Goal: Task Accomplishment & Management: Complete application form

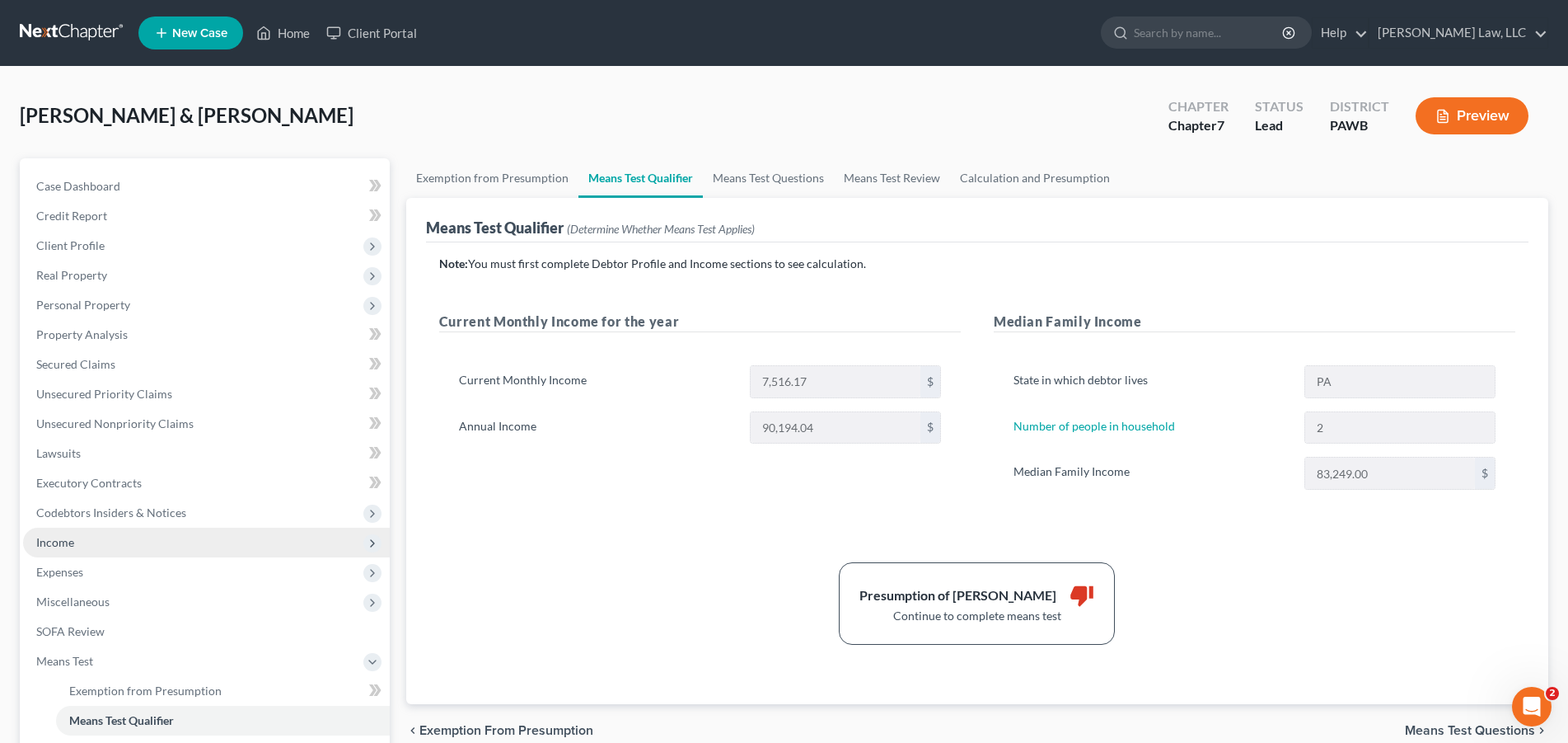
click at [71, 549] on span "Income" at bounding box center [206, 542] width 366 height 29
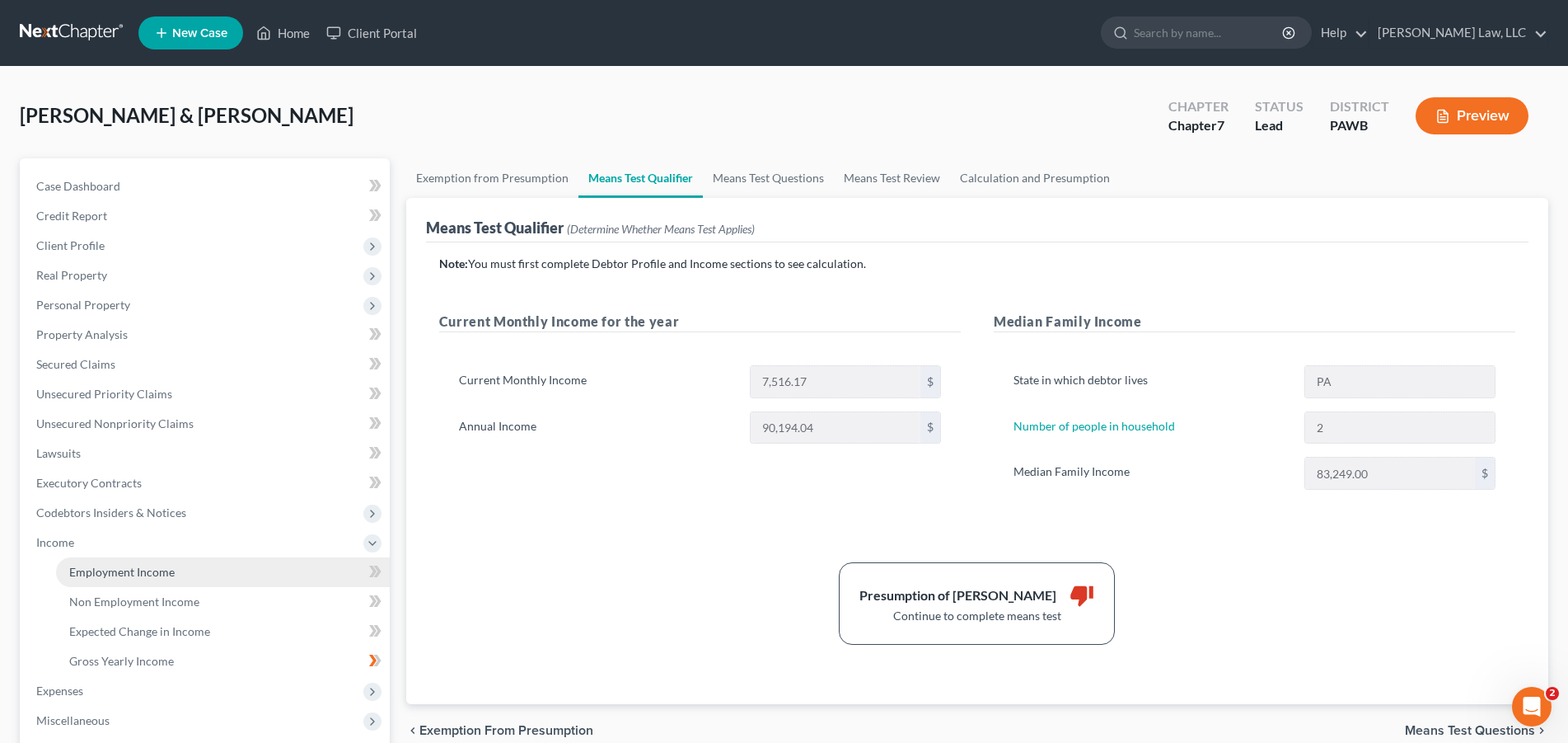
click at [124, 570] on span "Employment Income" at bounding box center [122, 571] width 105 height 14
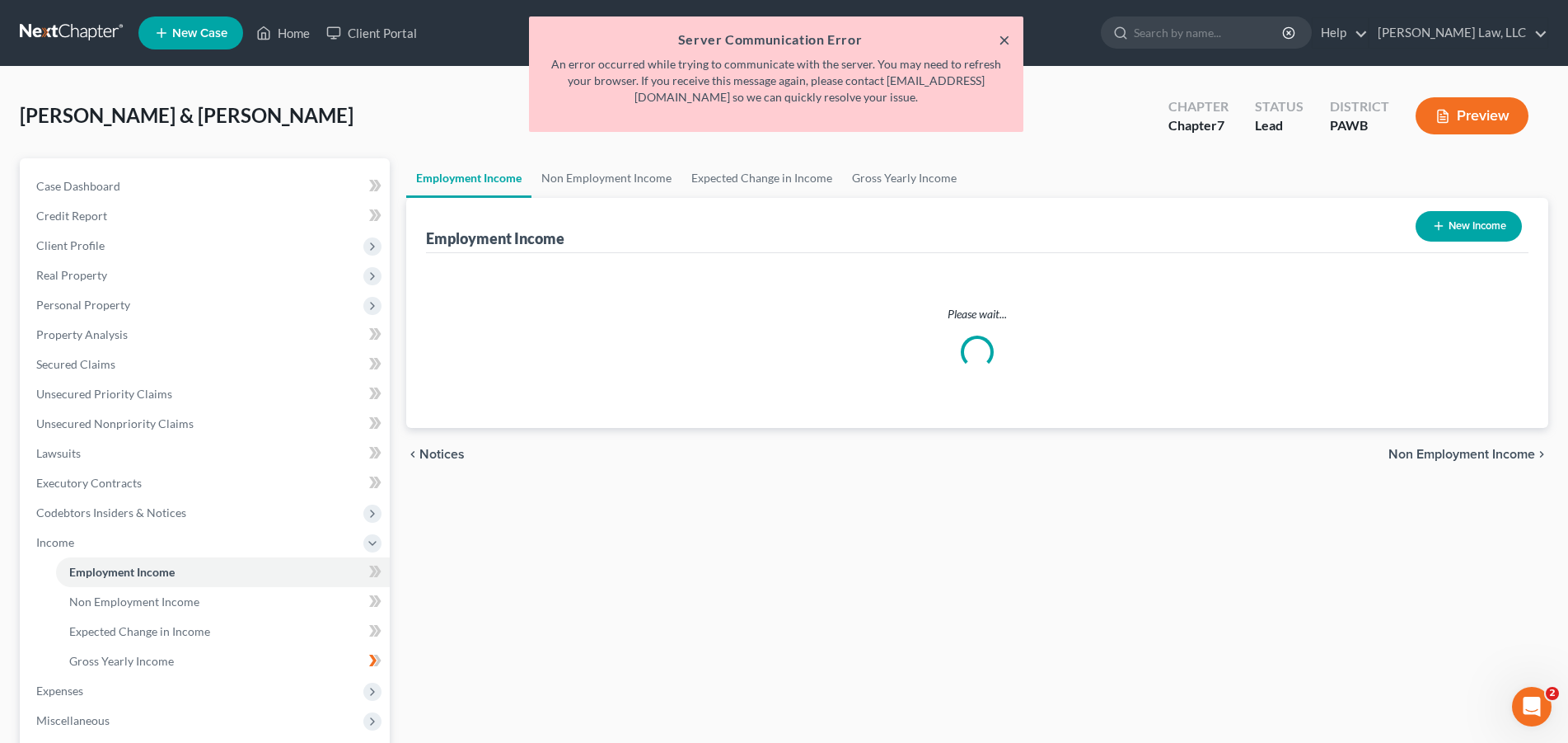
click at [1001, 41] on button "×" at bounding box center [1004, 39] width 12 height 20
click at [1005, 41] on ul "New Case Home Client Portal - No Result - See all results Or Press Enter... Hel…" at bounding box center [843, 33] width 1410 height 43
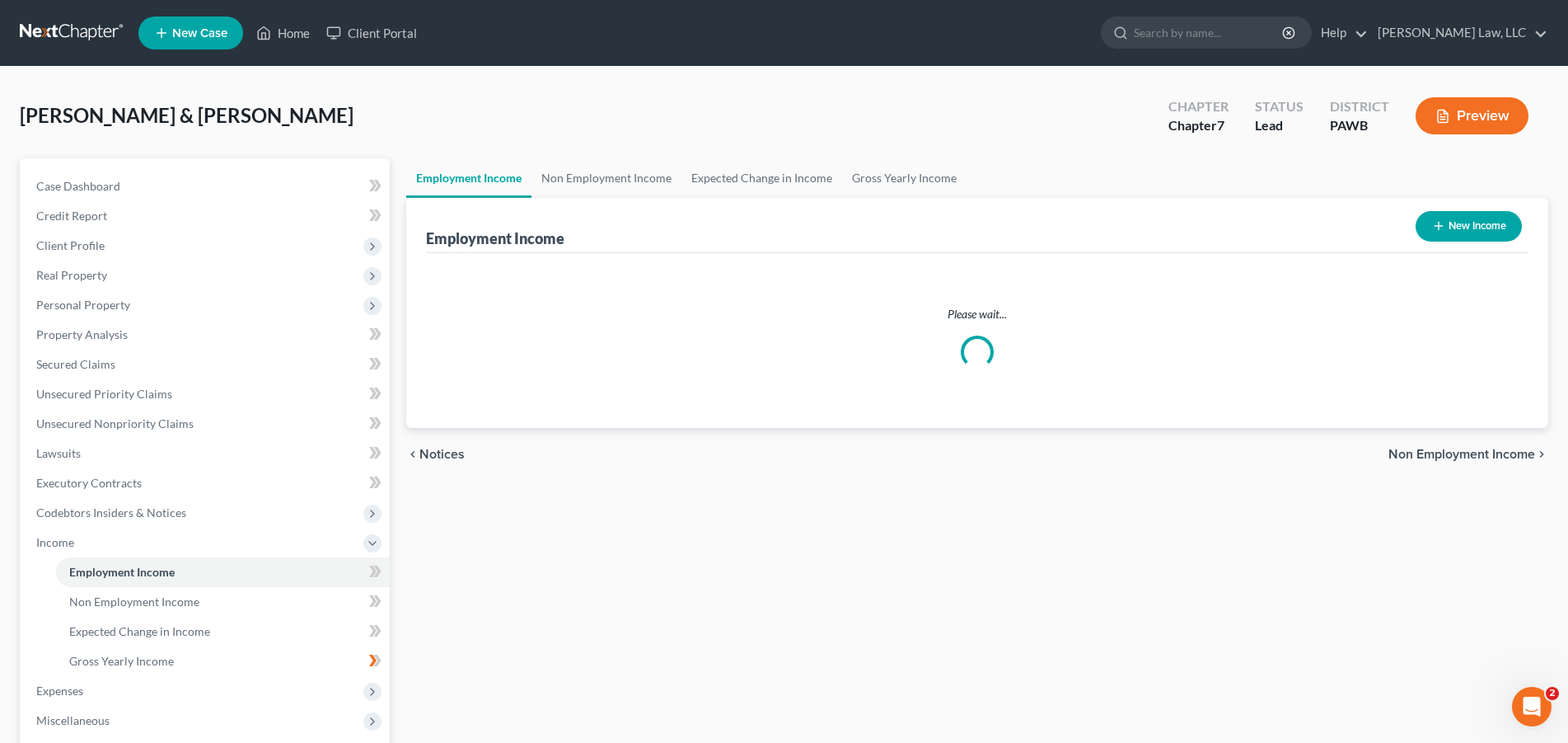
click at [987, 357] on div at bounding box center [977, 351] width 47 height 47
click at [78, 361] on span "Secured Claims" at bounding box center [76, 364] width 79 height 14
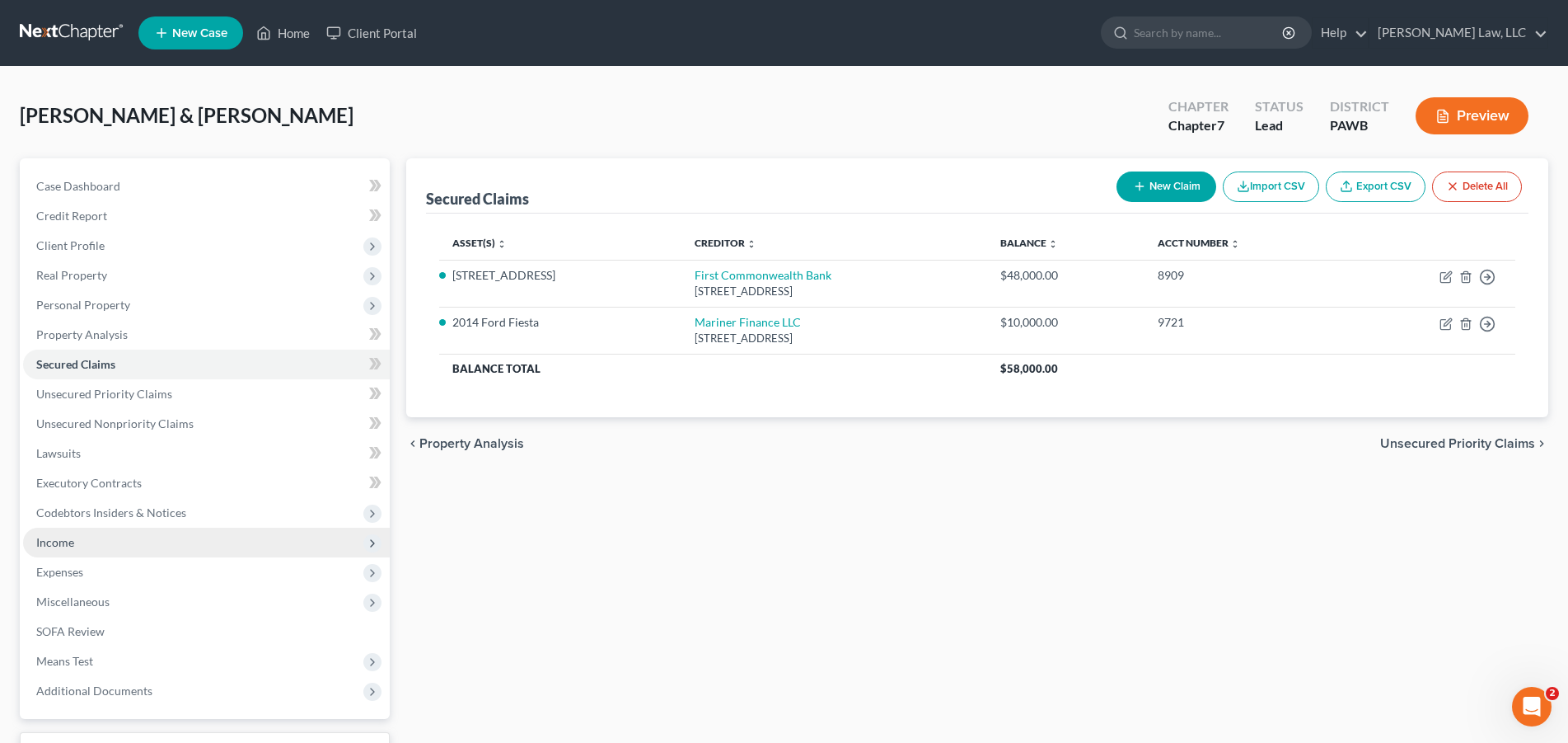
click at [61, 546] on span "Income" at bounding box center [55, 541] width 38 height 14
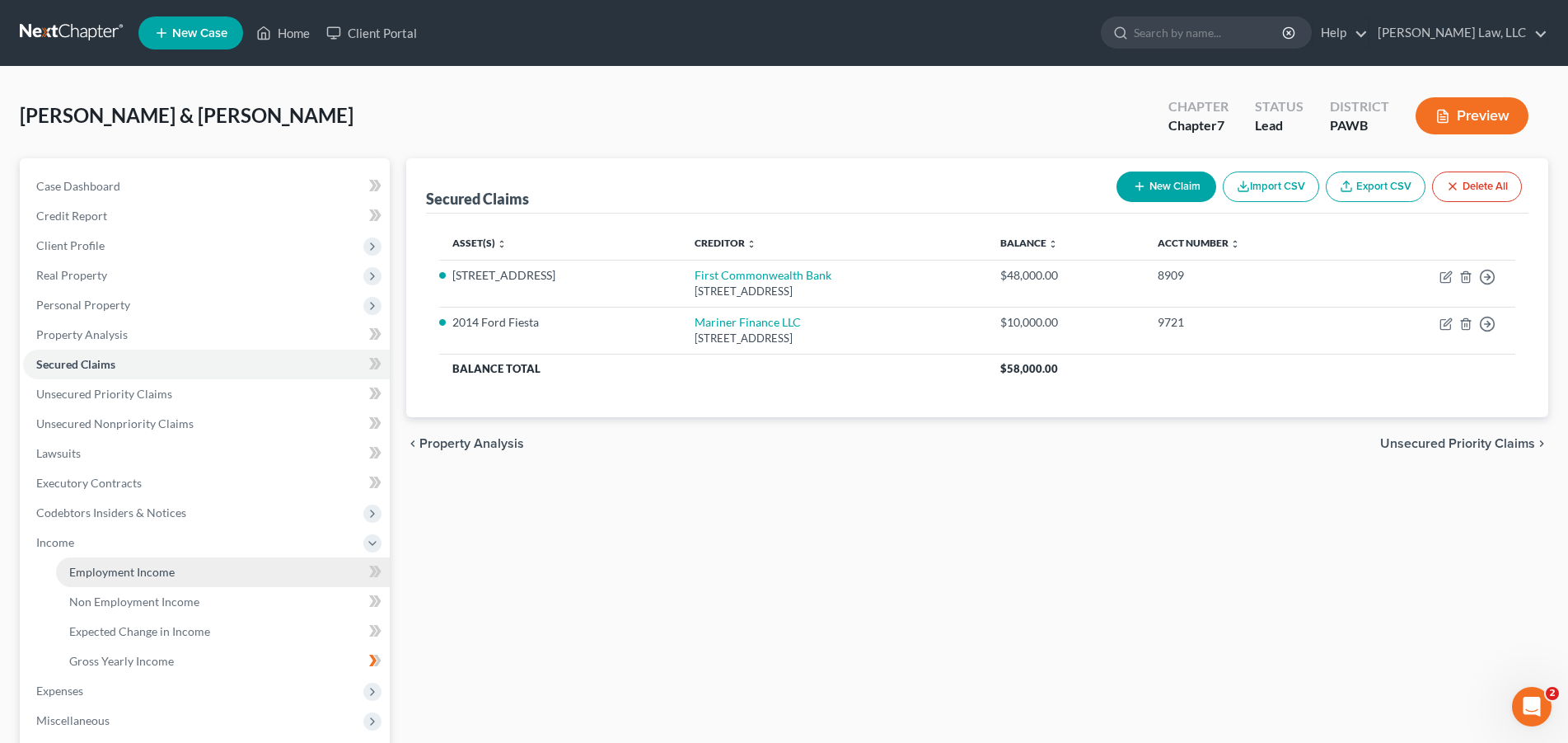
click at [94, 567] on span "Employment Income" at bounding box center [122, 571] width 105 height 14
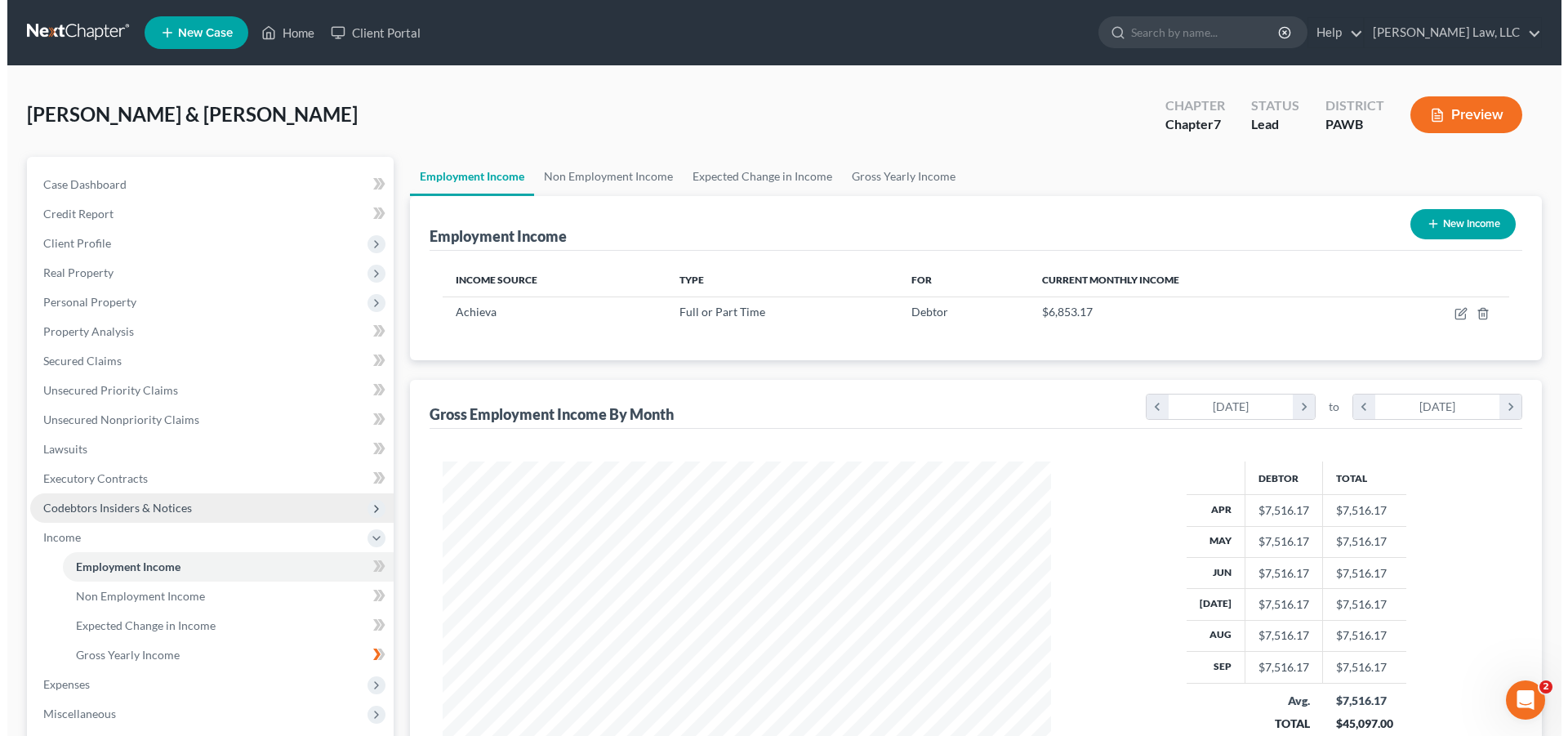
scroll to position [304, 641]
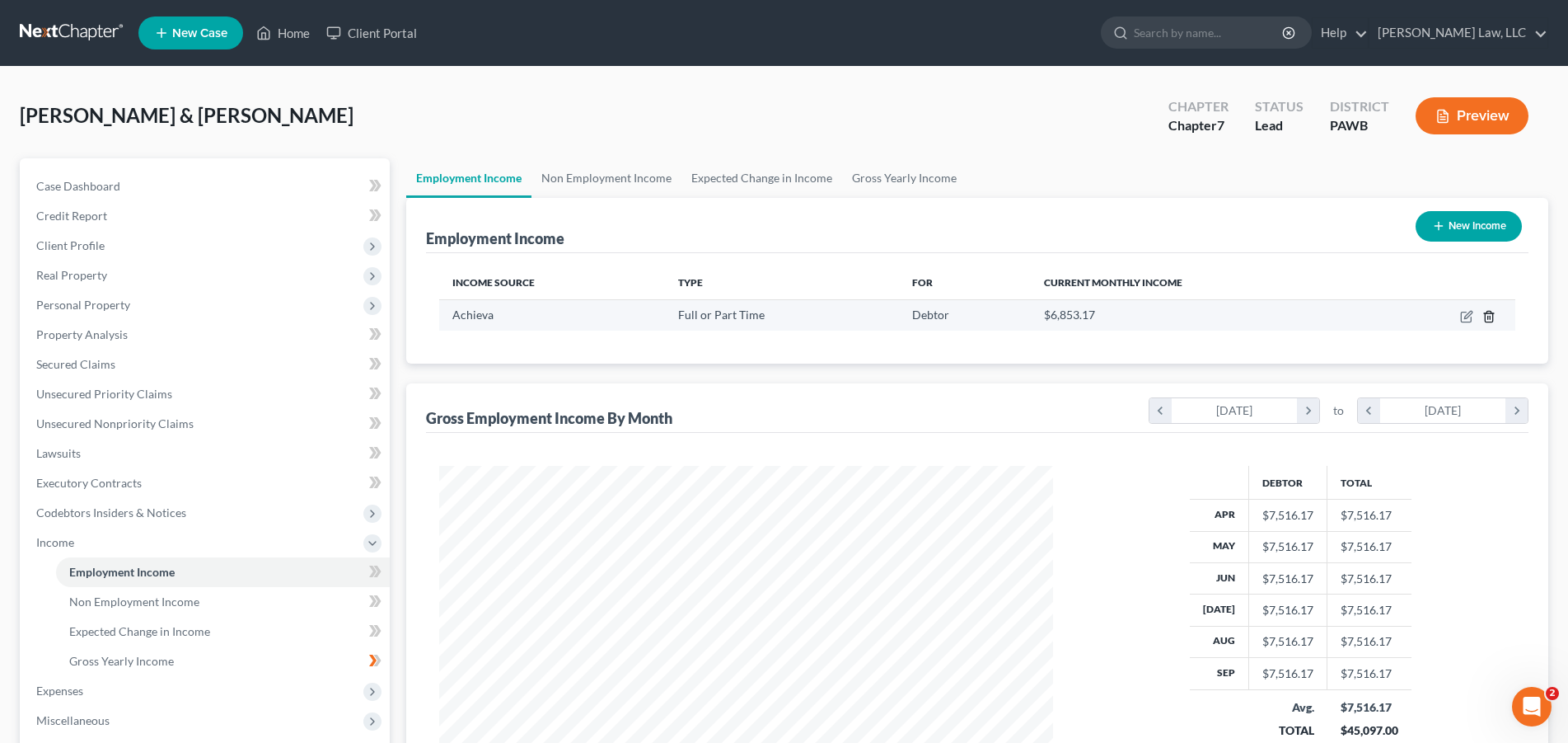
click at [1490, 319] on icon "button" at bounding box center [1488, 316] width 13 height 13
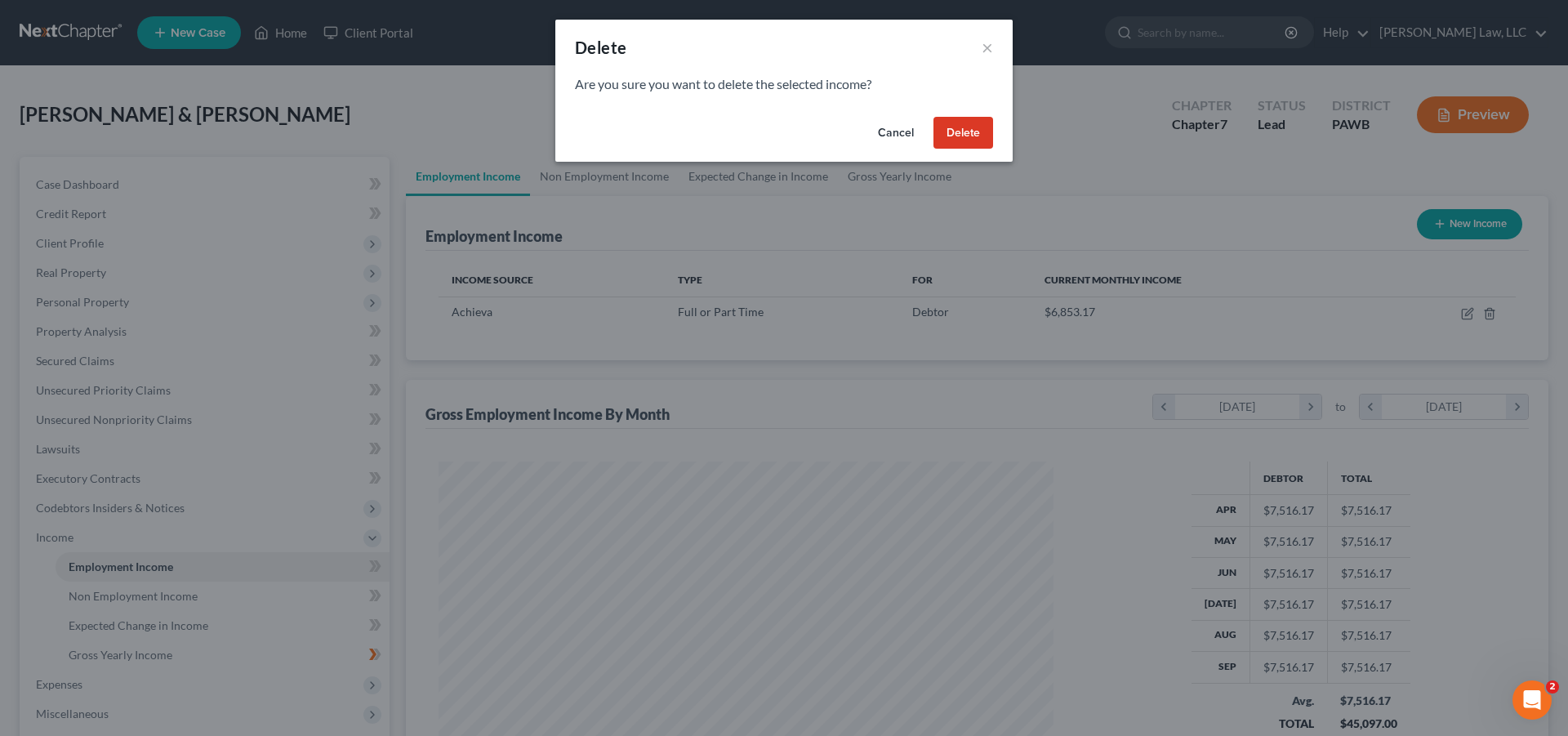
click at [959, 136] on button "Delete" at bounding box center [963, 133] width 60 height 33
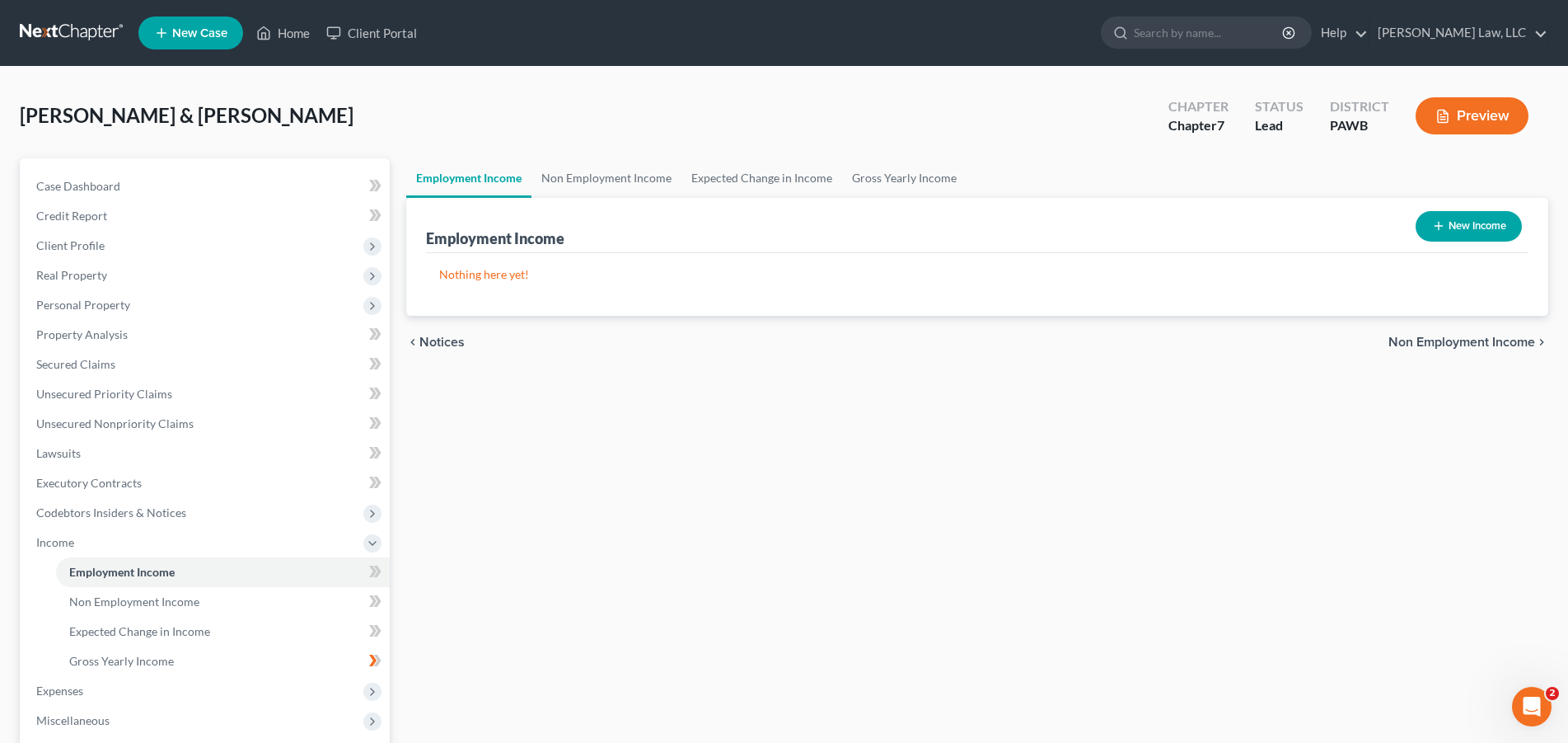
click at [1456, 221] on button "New Income" at bounding box center [1468, 225] width 106 height 30
select select "0"
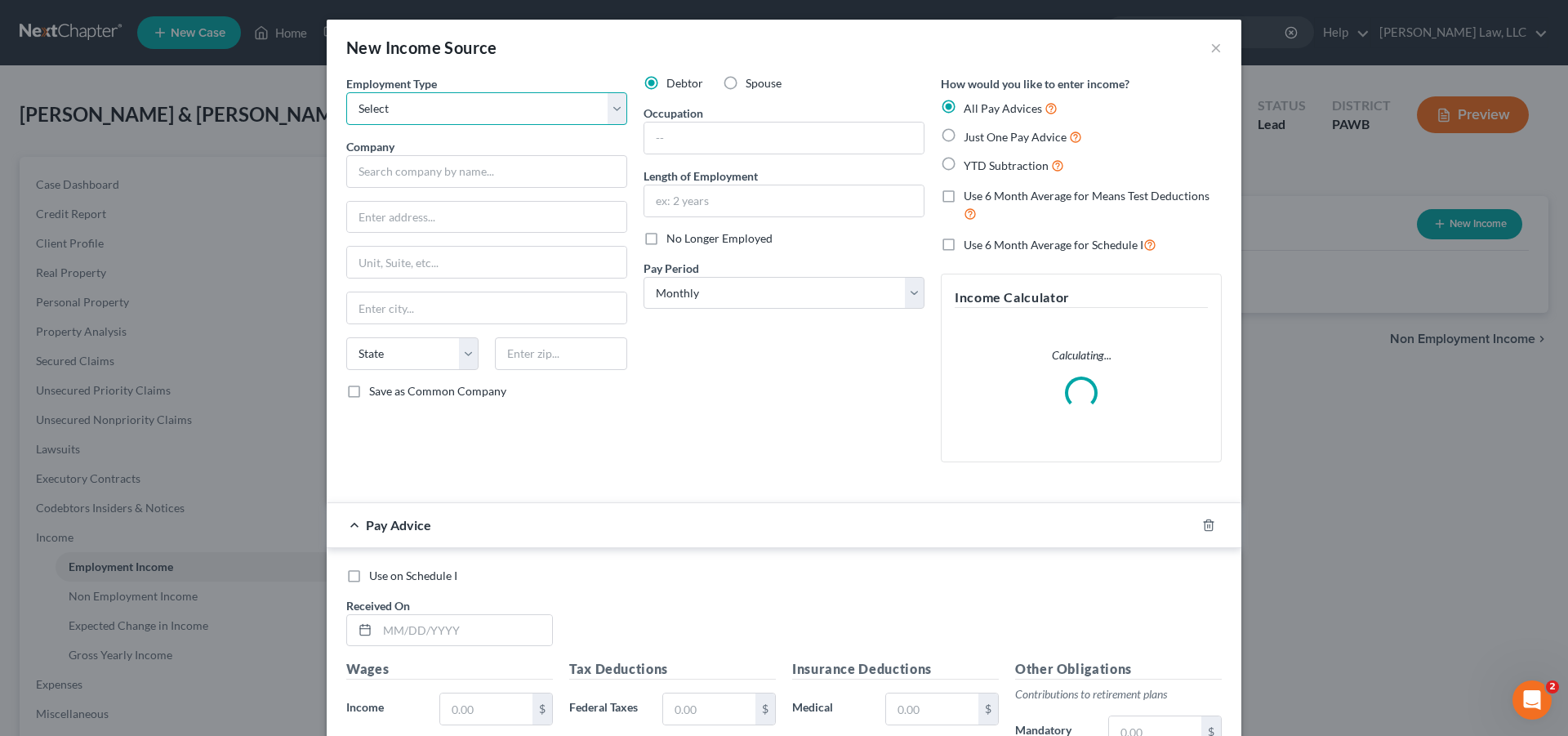
click at [346, 93] on select "Select Full or [DEMOGRAPHIC_DATA] Employment Self Employment" at bounding box center [486, 109] width 281 height 33
select select "0"
click option "Full or [DEMOGRAPHIC_DATA] Employment" at bounding box center [0, 0] width 0 height 0
click at [439, 180] on input "text" at bounding box center [486, 172] width 281 height 33
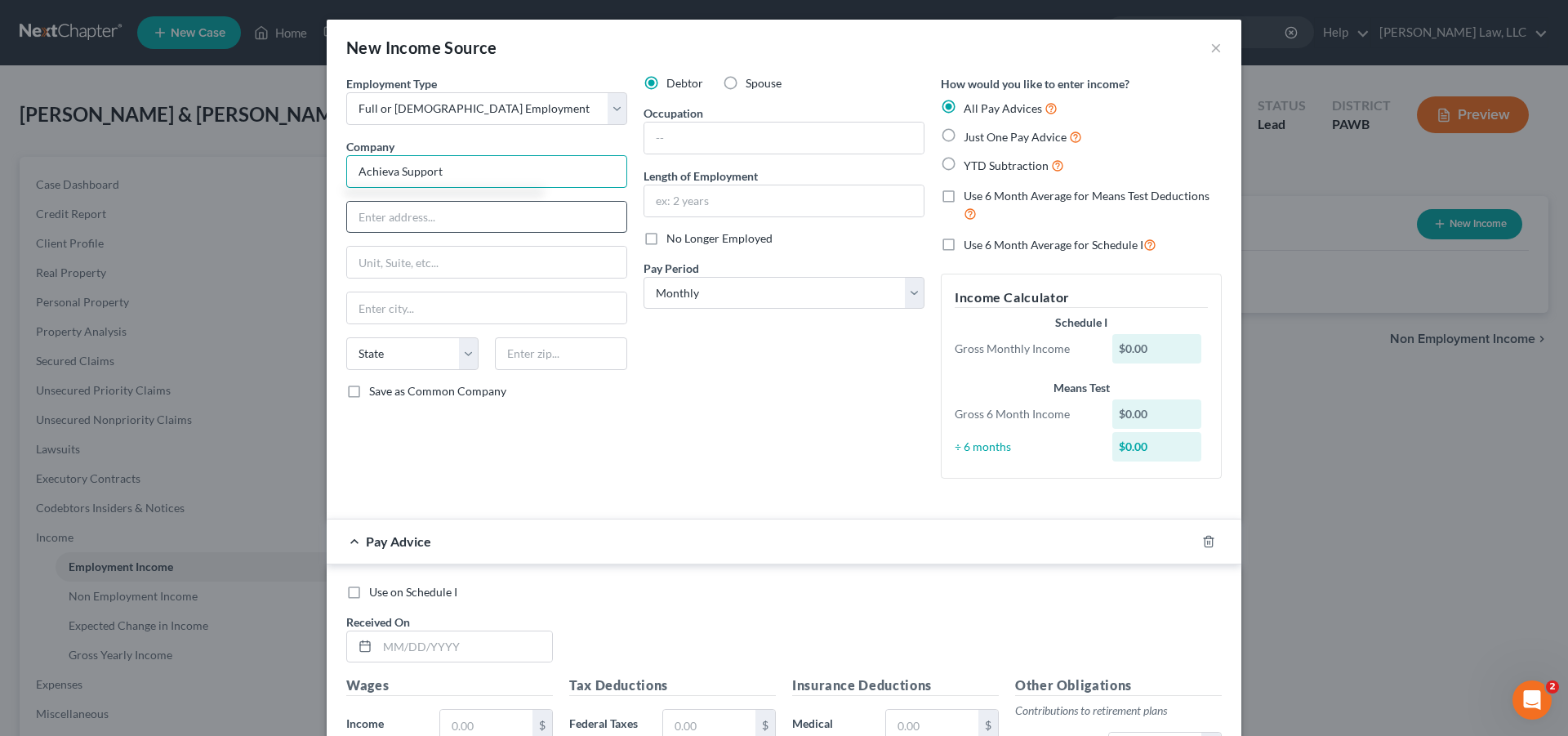
type input "Achieva Support"
click at [435, 221] on input "text" at bounding box center [487, 217] width 280 height 31
type input "[STREET_ADDRESS][PERSON_NAME]"
click at [407, 304] on input "text" at bounding box center [487, 308] width 280 height 31
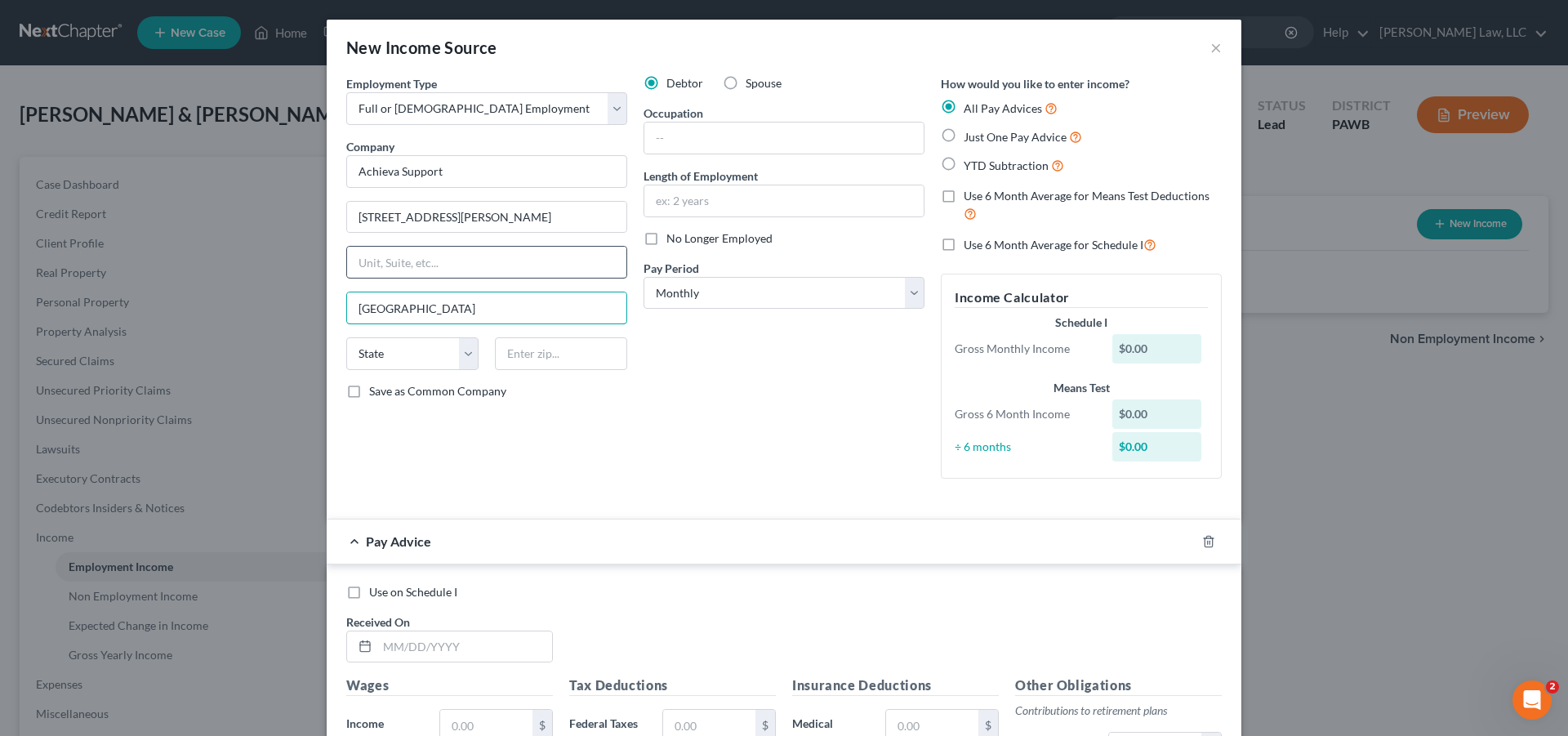
type input "[GEOGRAPHIC_DATA]"
click at [506, 259] on input "text" at bounding box center [487, 262] width 280 height 31
click at [346, 338] on select "State [US_STATE] AK AR AZ CA CO CT DE DC [GEOGRAPHIC_DATA] [GEOGRAPHIC_DATA] GU…" at bounding box center [412, 354] width 133 height 33
select select "39"
click option "PA" at bounding box center [0, 0] width 0 height 0
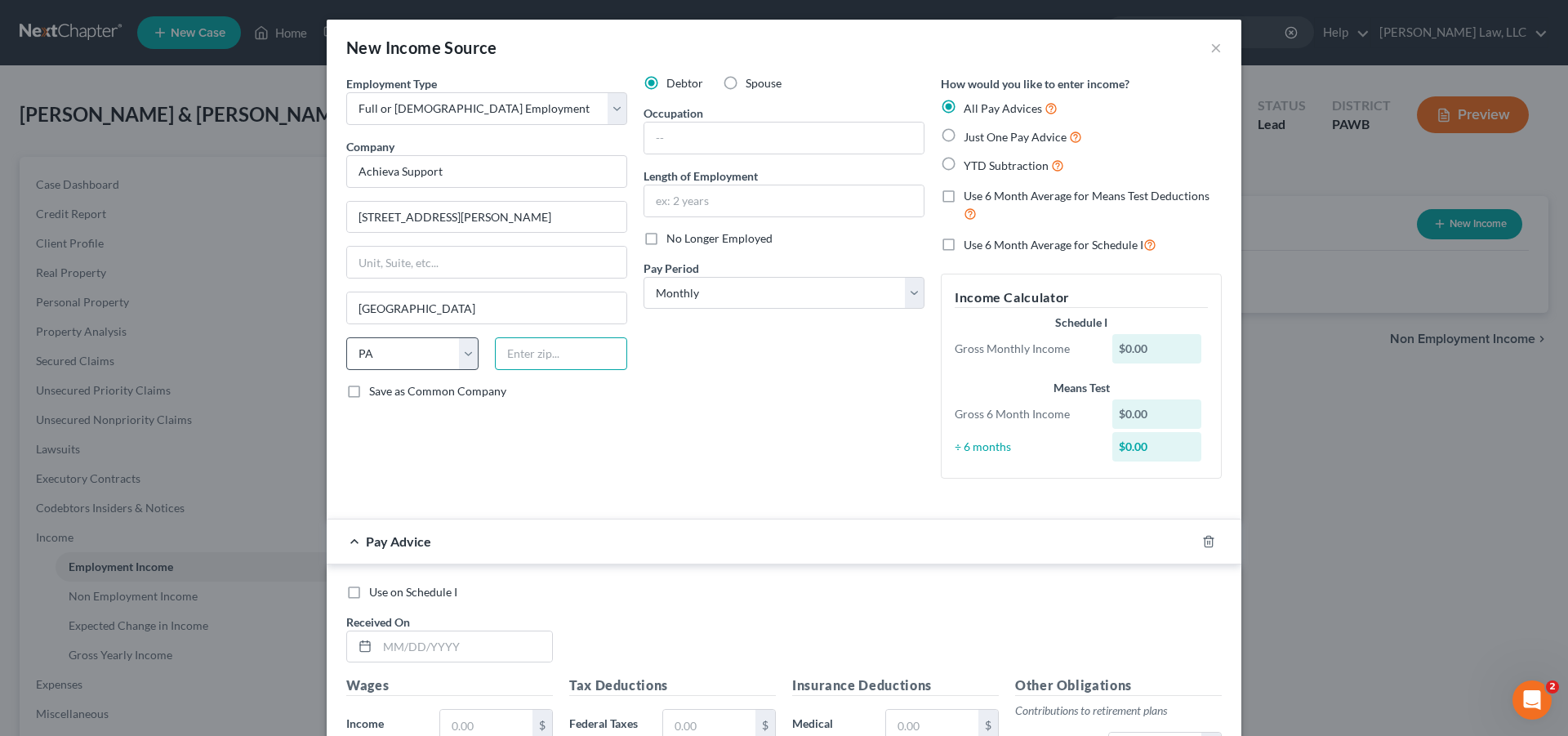
click at [573, 350] on input "text" at bounding box center [561, 354] width 133 height 33
click at [430, 309] on input "[GEOGRAPHIC_DATA]" at bounding box center [487, 308] width 280 height 31
type input "[GEOGRAPHIC_DATA]"
click at [796, 382] on div "Debtor Spouse Occupation Length of Employment No Longer Employed Pay Period * S…" at bounding box center [784, 283] width 297 height 417
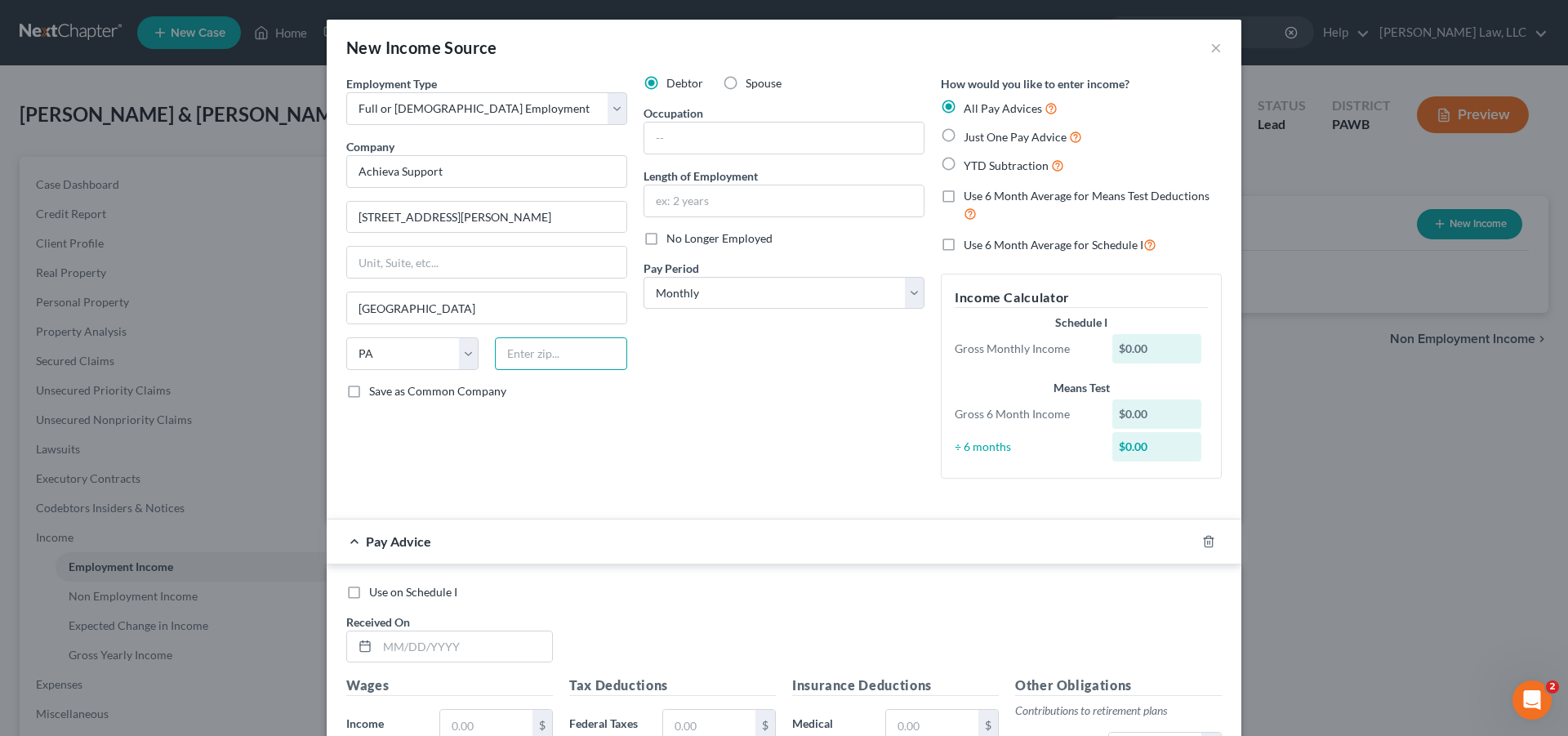
click at [546, 356] on input "text" at bounding box center [561, 354] width 133 height 33
type input "15203"
click at [735, 195] on input "text" at bounding box center [784, 201] width 280 height 31
type input "12 years"
click at [644, 277] on select "Select Monthly Twice Monthly Every Other Week Weekly" at bounding box center [784, 293] width 281 height 33
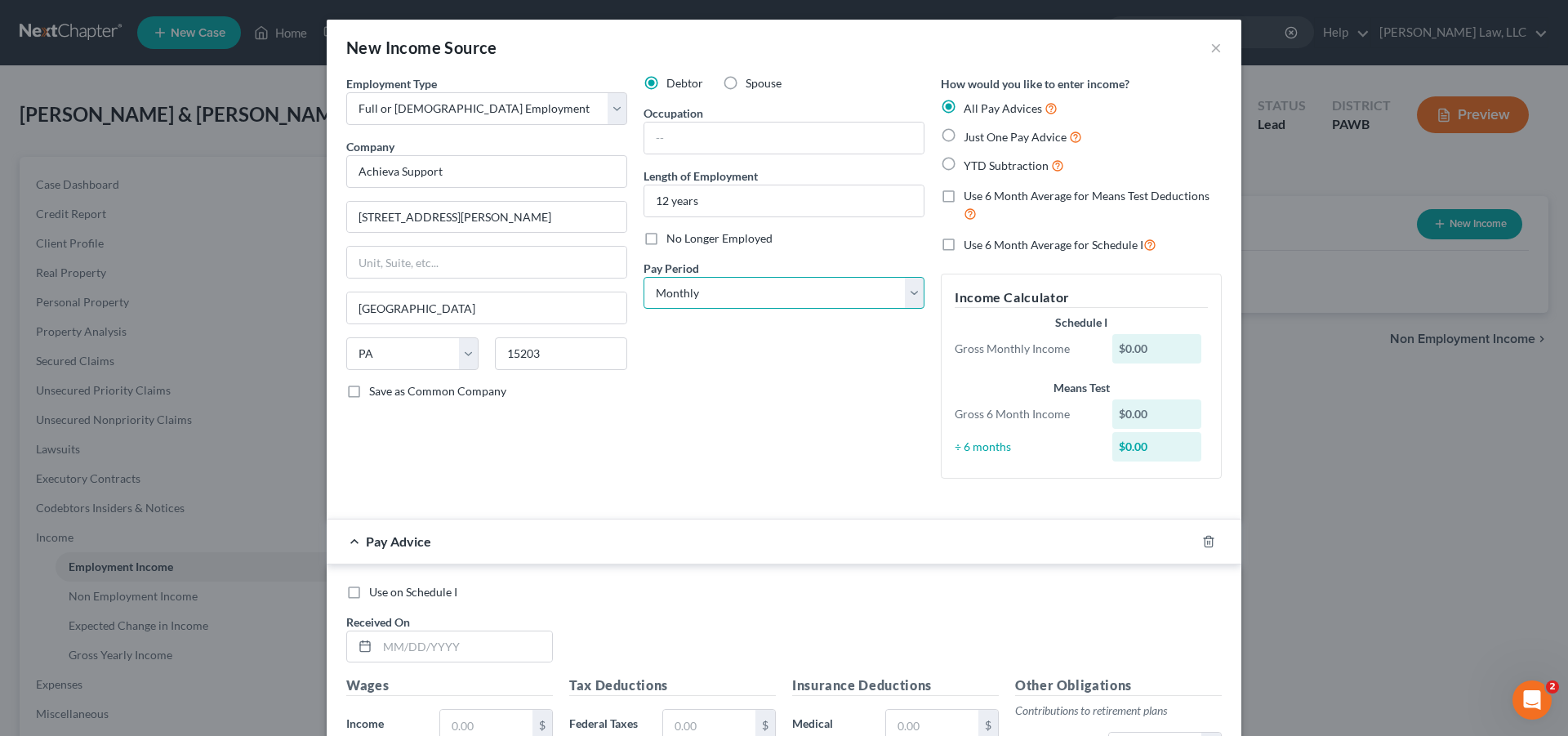
select select "2"
click option "Every Other Week" at bounding box center [0, 0] width 0 height 0
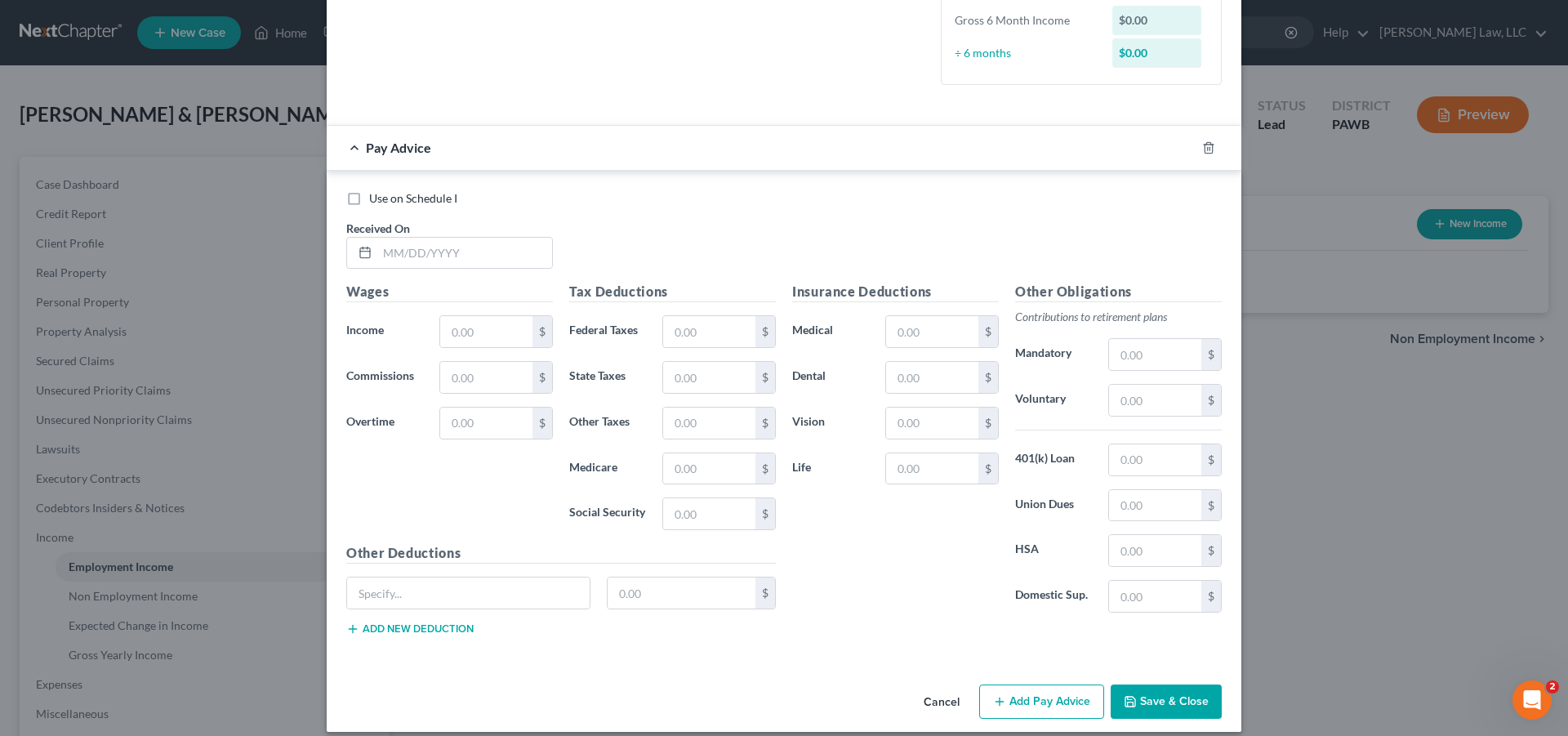
scroll to position [445, 0]
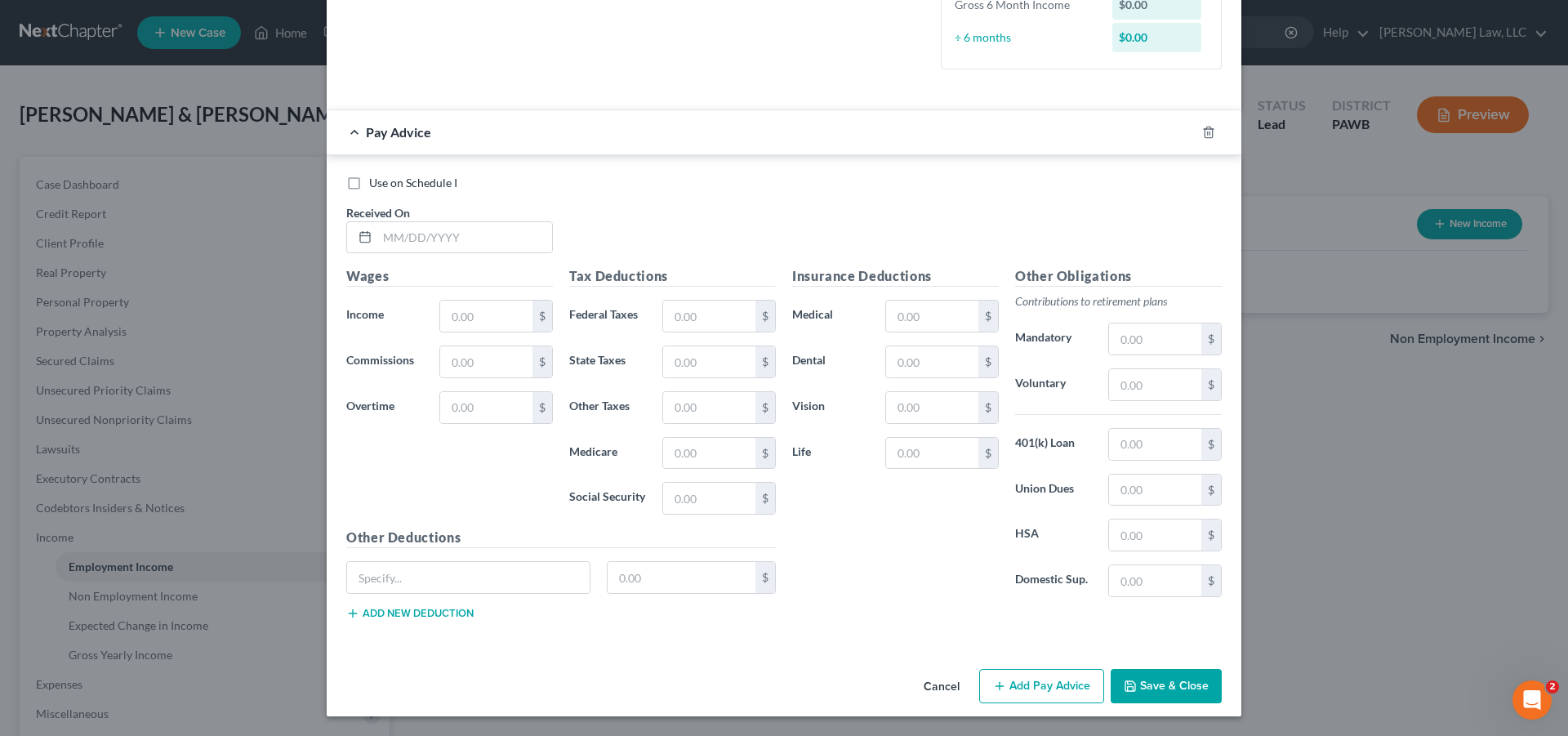
click at [1163, 680] on button "Save & Close" at bounding box center [1166, 686] width 111 height 34
click at [1162, 681] on button "Save & Close" at bounding box center [1166, 686] width 111 height 34
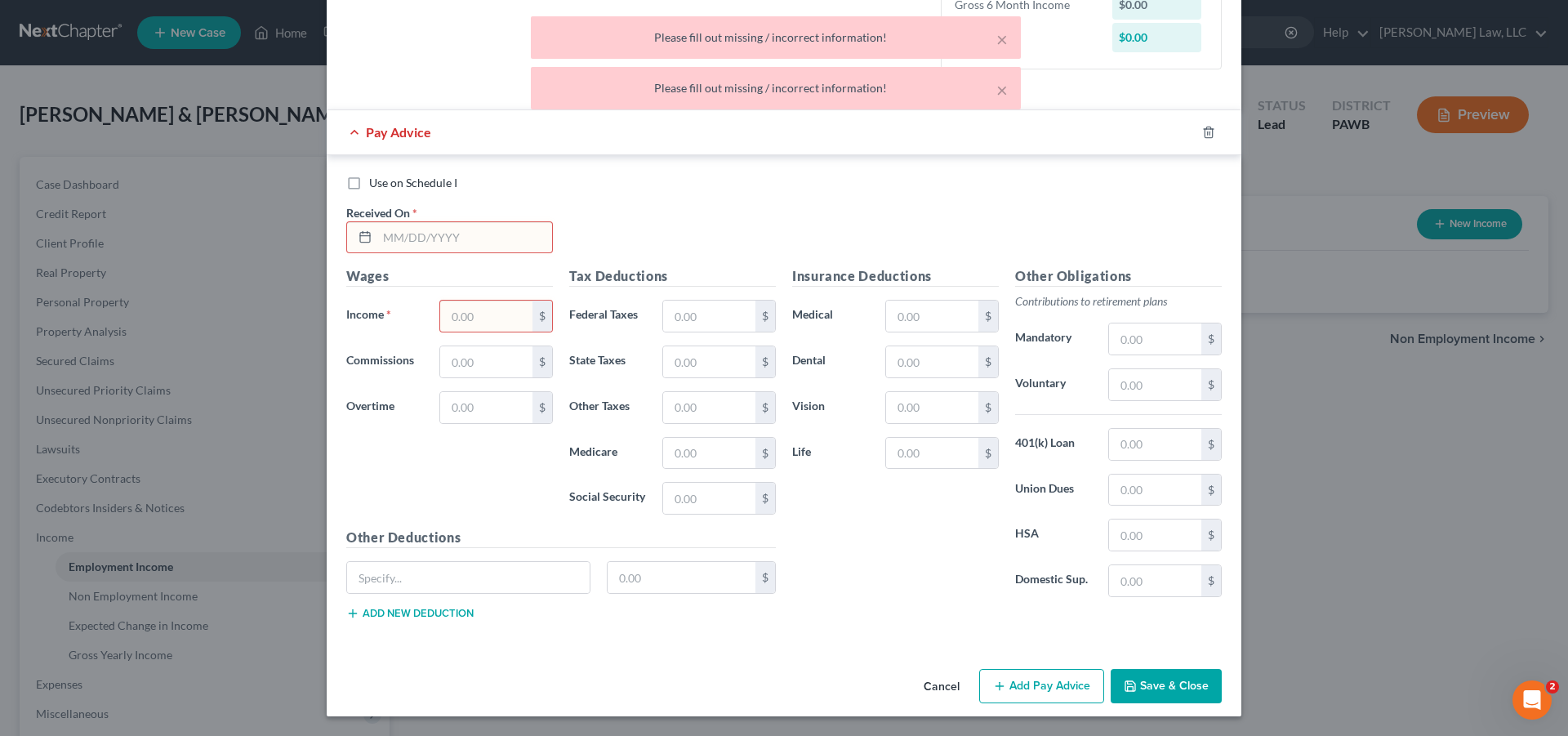
click at [995, 45] on div "× Please fill out missing / incorrect information!" at bounding box center [776, 37] width 490 height 43
click at [1003, 87] on button "×" at bounding box center [1001, 90] width 12 height 20
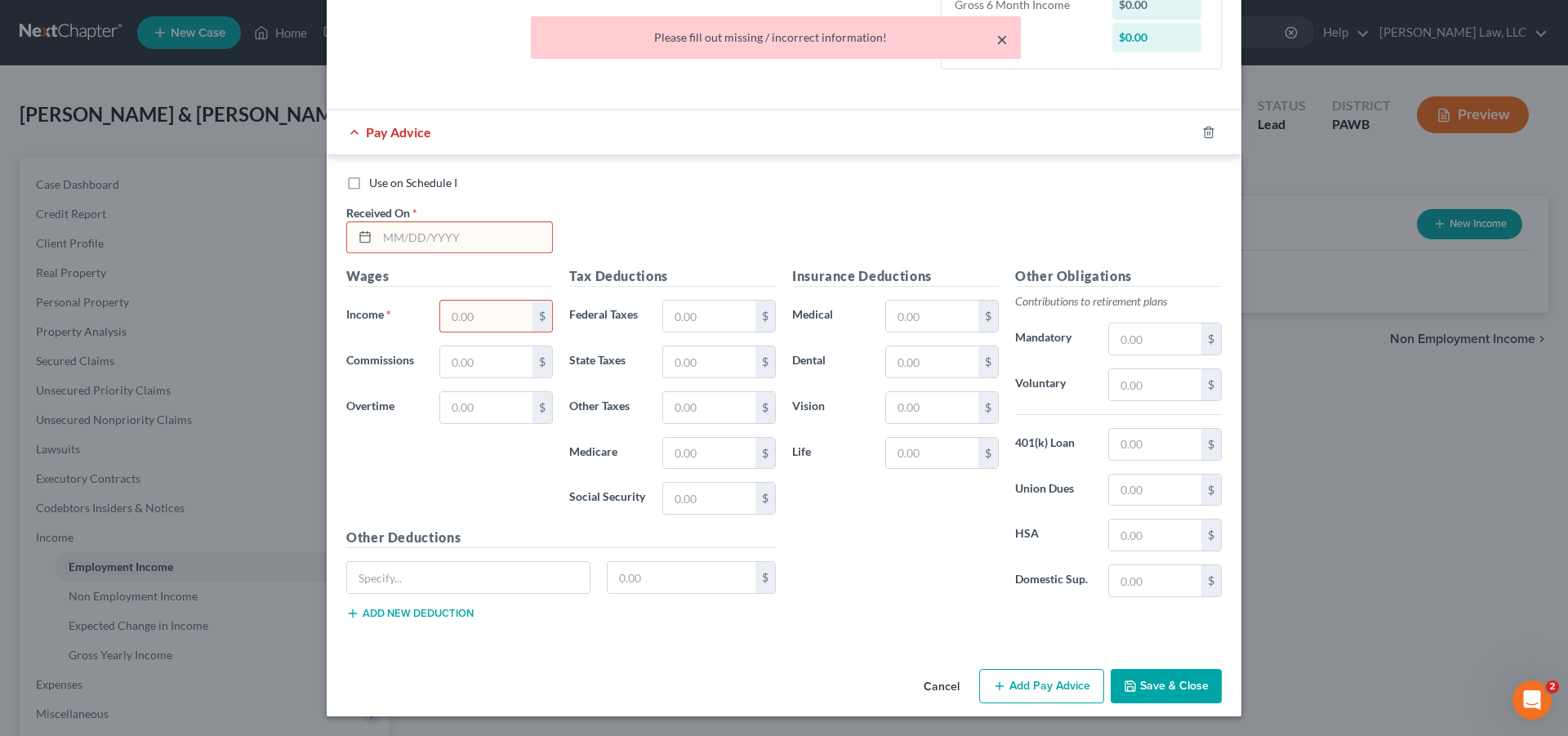
click at [1004, 37] on button "×" at bounding box center [1001, 39] width 12 height 20
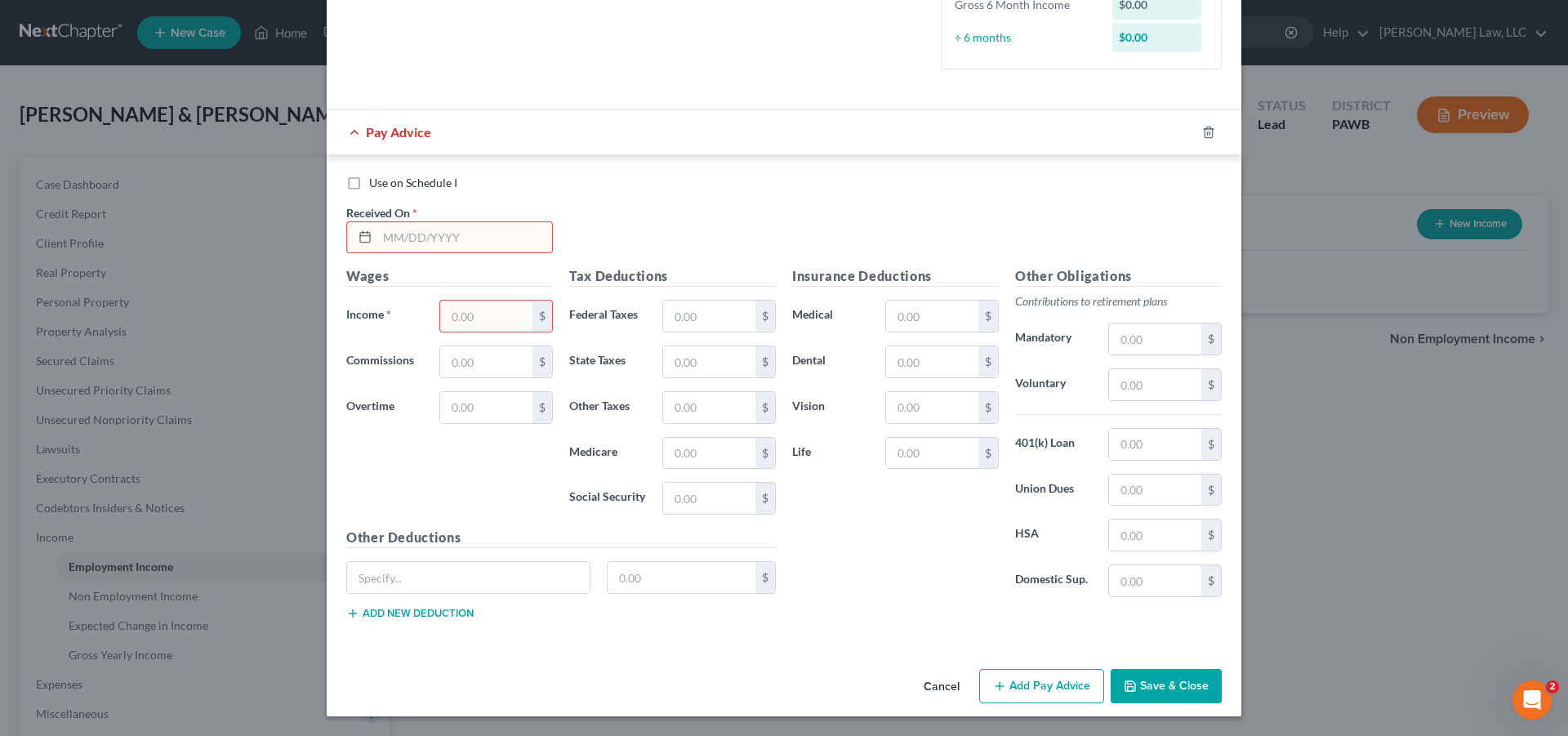
scroll to position [0, 0]
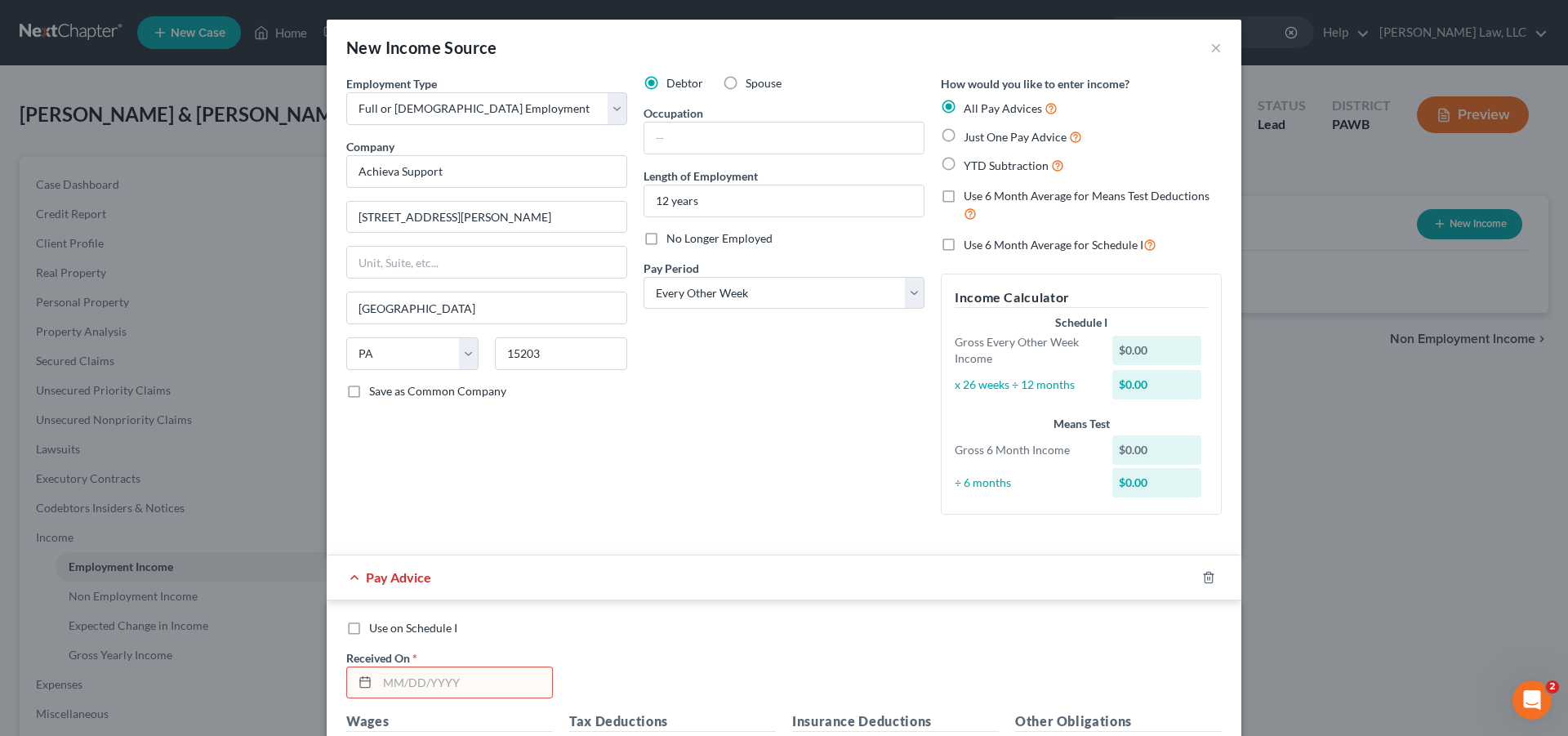
click at [963, 107] on label "All Pay Advices" at bounding box center [1010, 108] width 94 height 19
click at [971, 107] on input "All Pay Advices" at bounding box center [976, 104] width 11 height 11
click at [963, 106] on label "All Pay Advices" at bounding box center [1010, 108] width 94 height 19
click at [971, 106] on input "All Pay Advices" at bounding box center [976, 104] width 11 height 11
click at [1131, 103] on div "All Pay Advices" at bounding box center [1080, 108] width 281 height 19
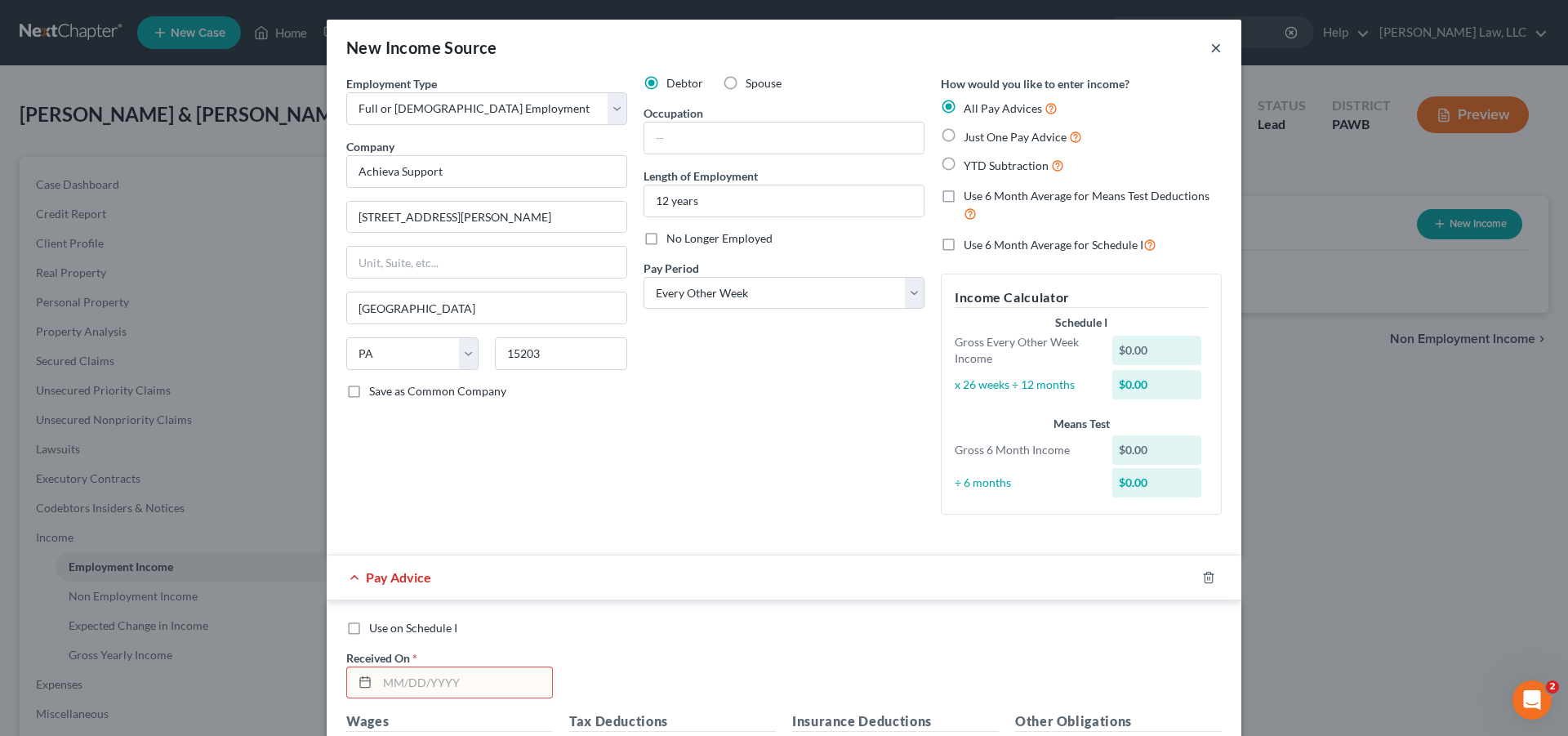
click at [1210, 50] on button "×" at bounding box center [1216, 47] width 12 height 20
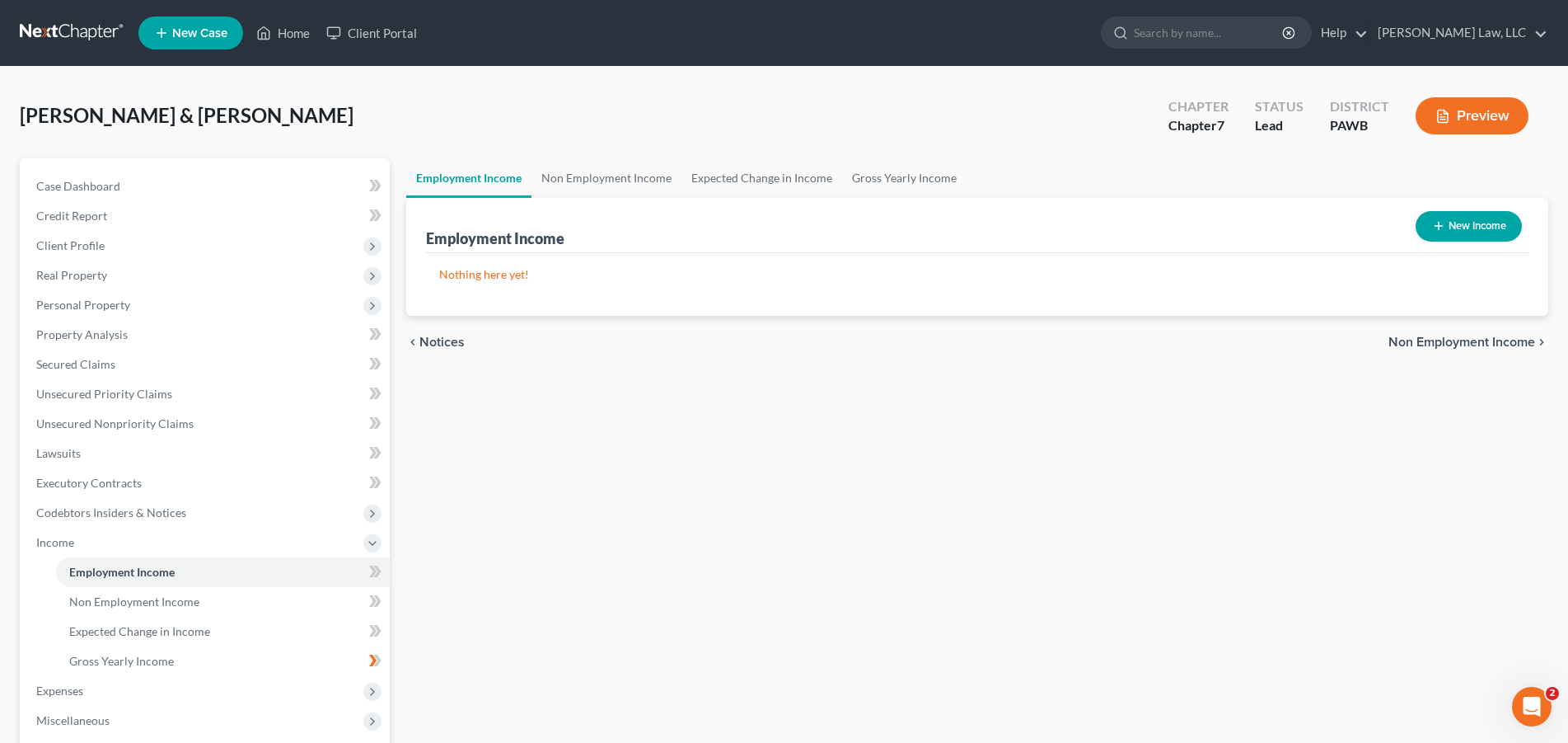
click at [1475, 227] on button "New Income" at bounding box center [1468, 225] width 106 height 30
select select "0"
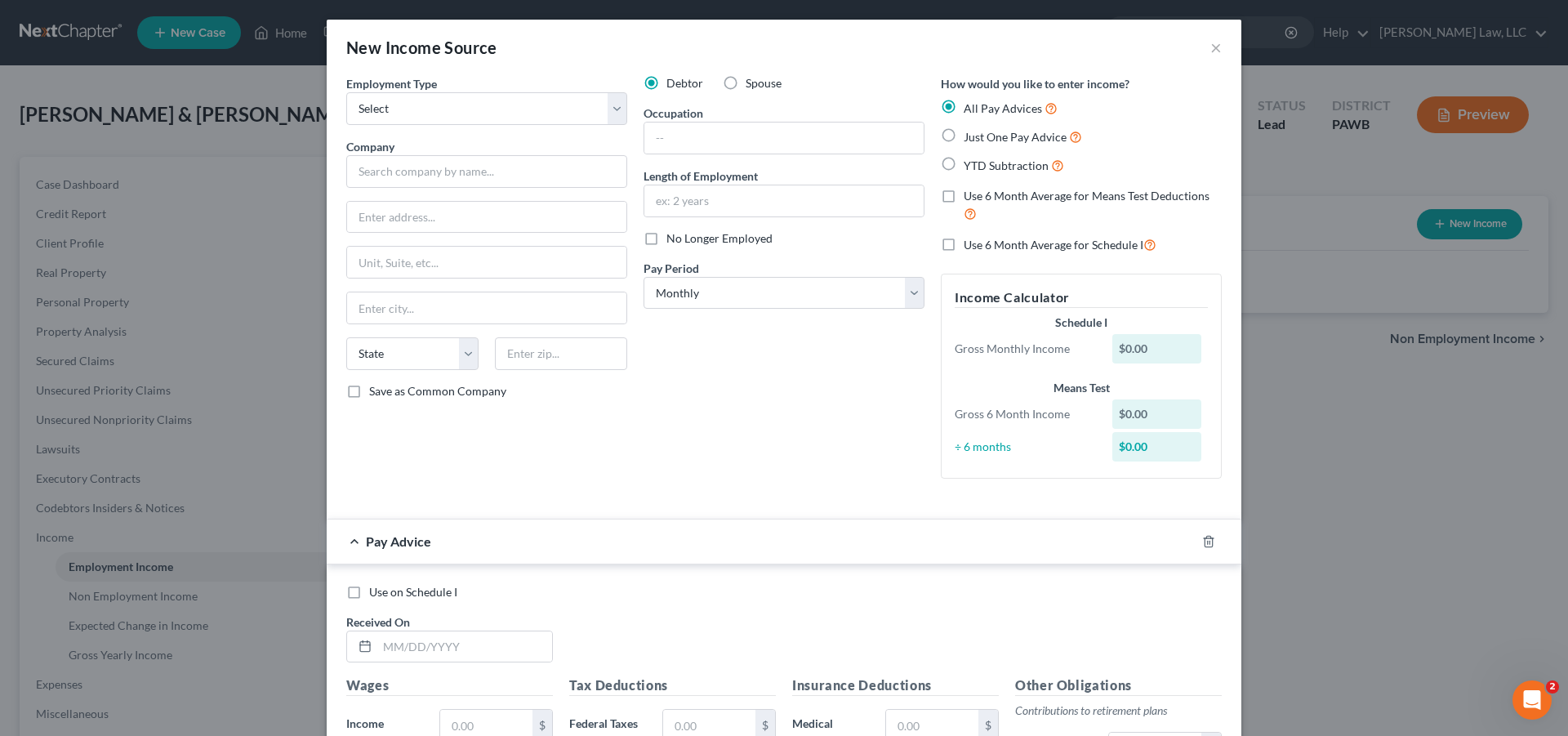
click at [745, 83] on label "Spouse" at bounding box center [764, 83] width 36 height 16
click at [752, 83] on input "Spouse" at bounding box center [757, 81] width 11 height 11
radio input "true"
click at [346, 93] on select "Select Full or [DEMOGRAPHIC_DATA] Employment Self Employment" at bounding box center [486, 109] width 281 height 33
select select "0"
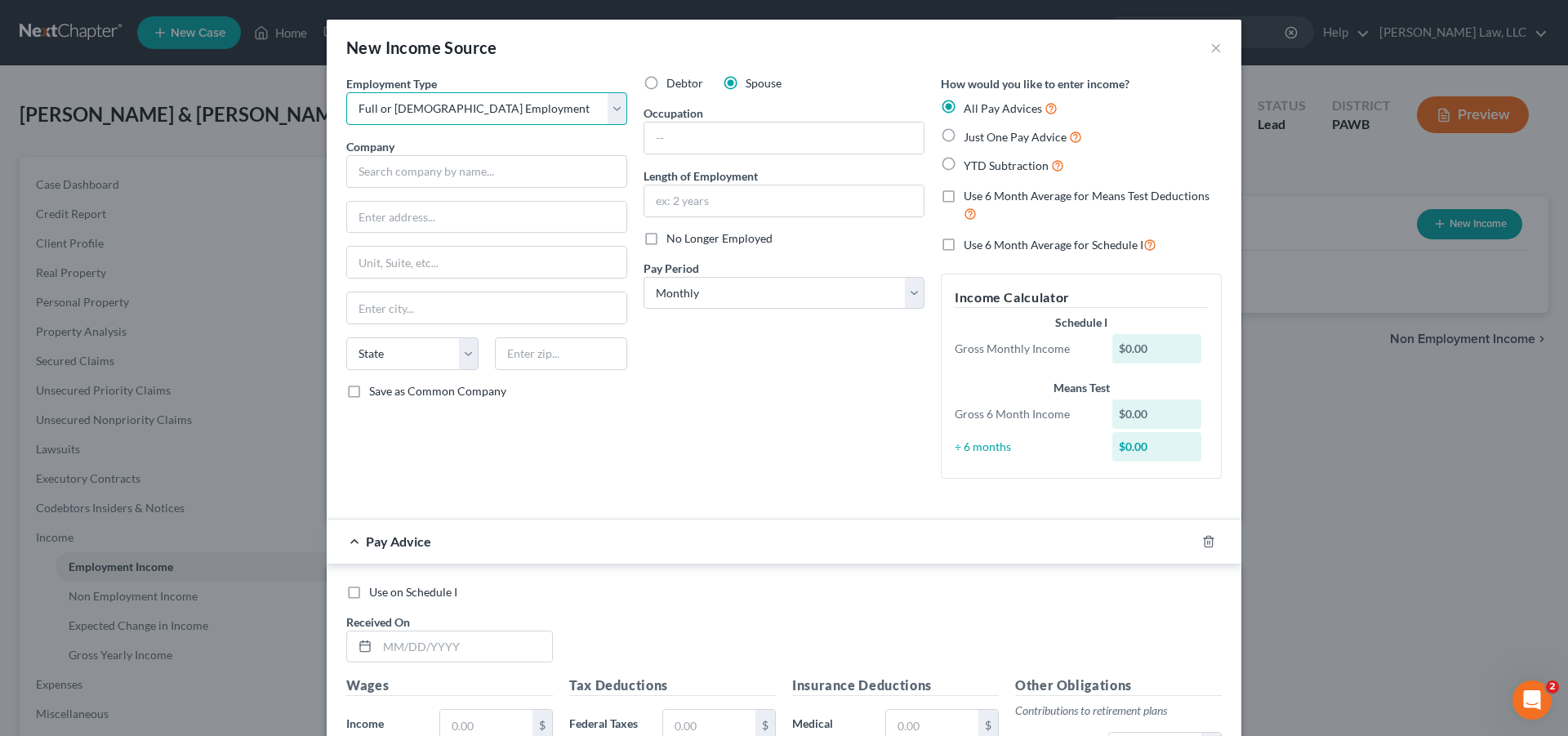
click option "Full or [DEMOGRAPHIC_DATA] Employment" at bounding box center [0, 0] width 0 height 0
click at [468, 178] on input "text" at bounding box center [486, 172] width 281 height 33
type input "Achieva Support"
click at [729, 201] on input "text" at bounding box center [784, 201] width 280 height 31
type input "12 years"
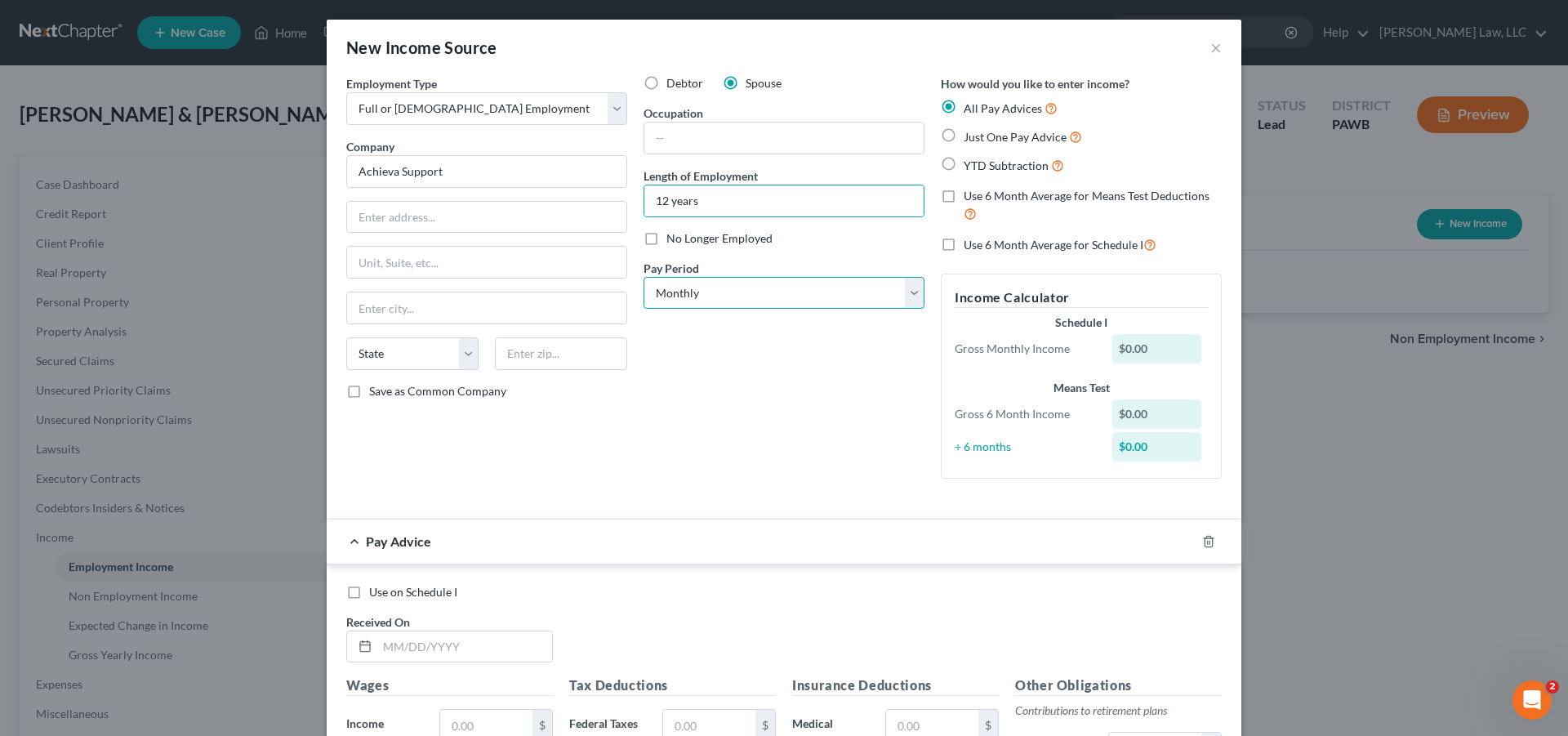
click at [644, 277] on select "Select Monthly Twice Monthly Every Other Week Weekly" at bounding box center [784, 293] width 281 height 33
select select "2"
click option "Every Other Week" at bounding box center [0, 0] width 0 height 0
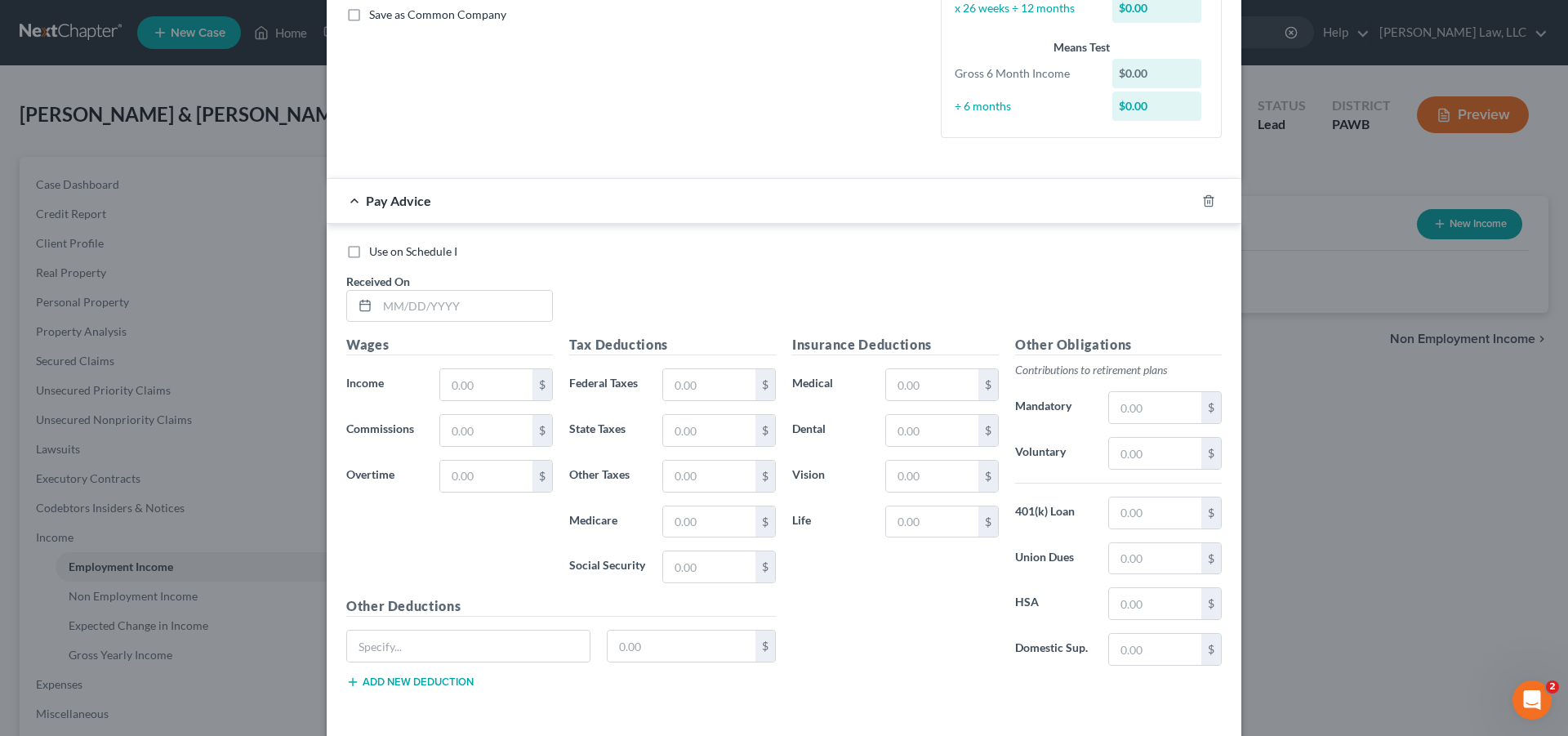
scroll to position [445, 0]
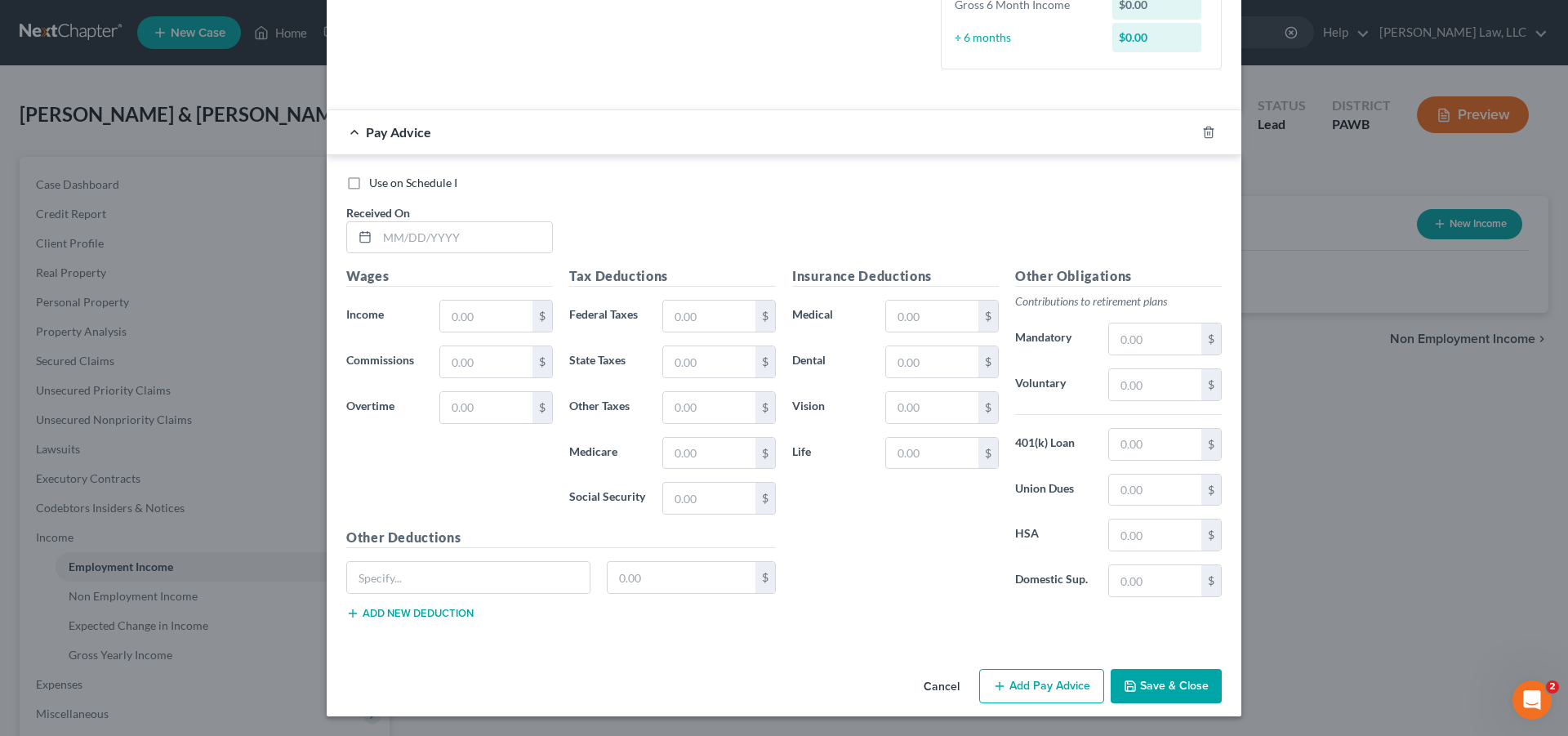
click at [1151, 688] on button "Save & Close" at bounding box center [1166, 686] width 111 height 34
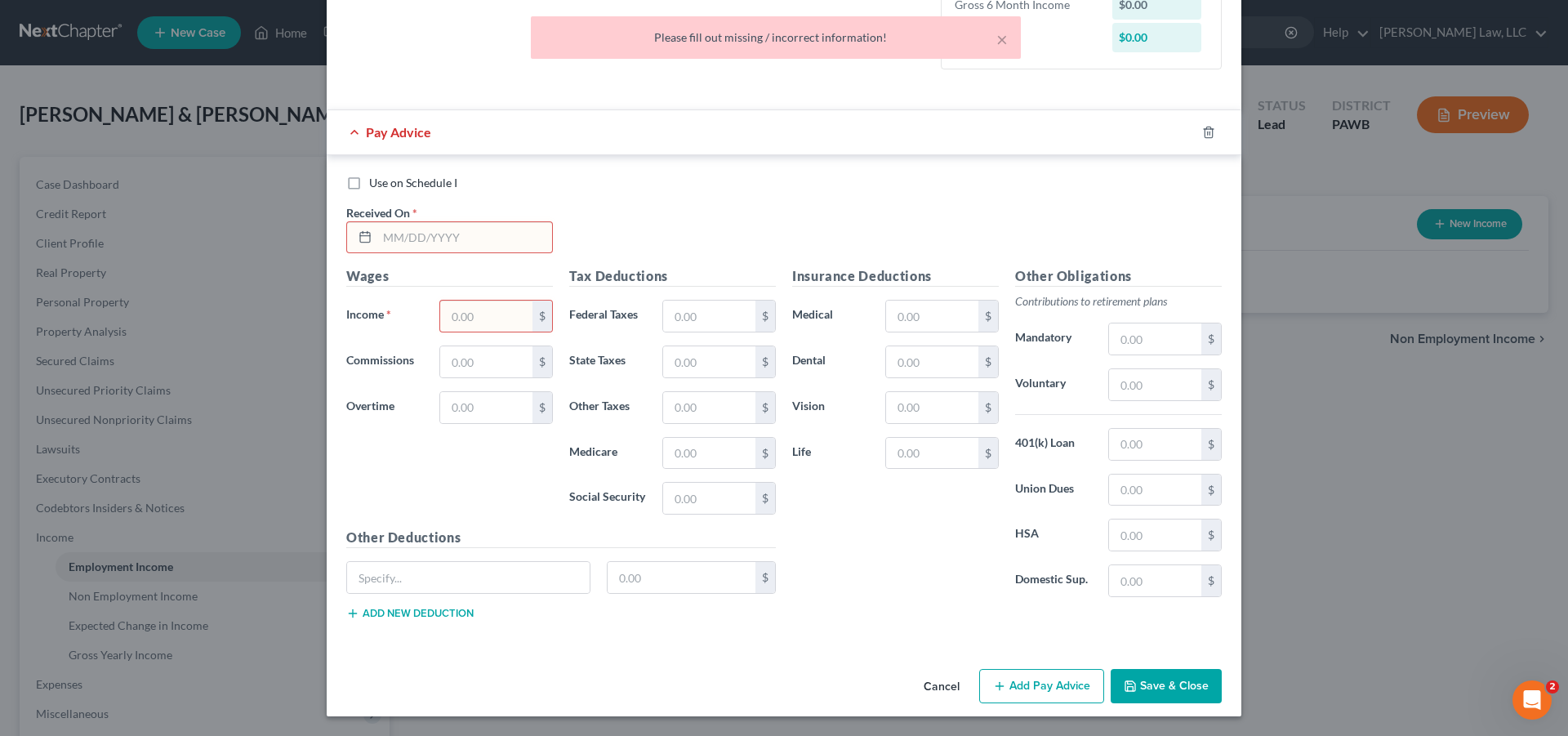
scroll to position [0, 0]
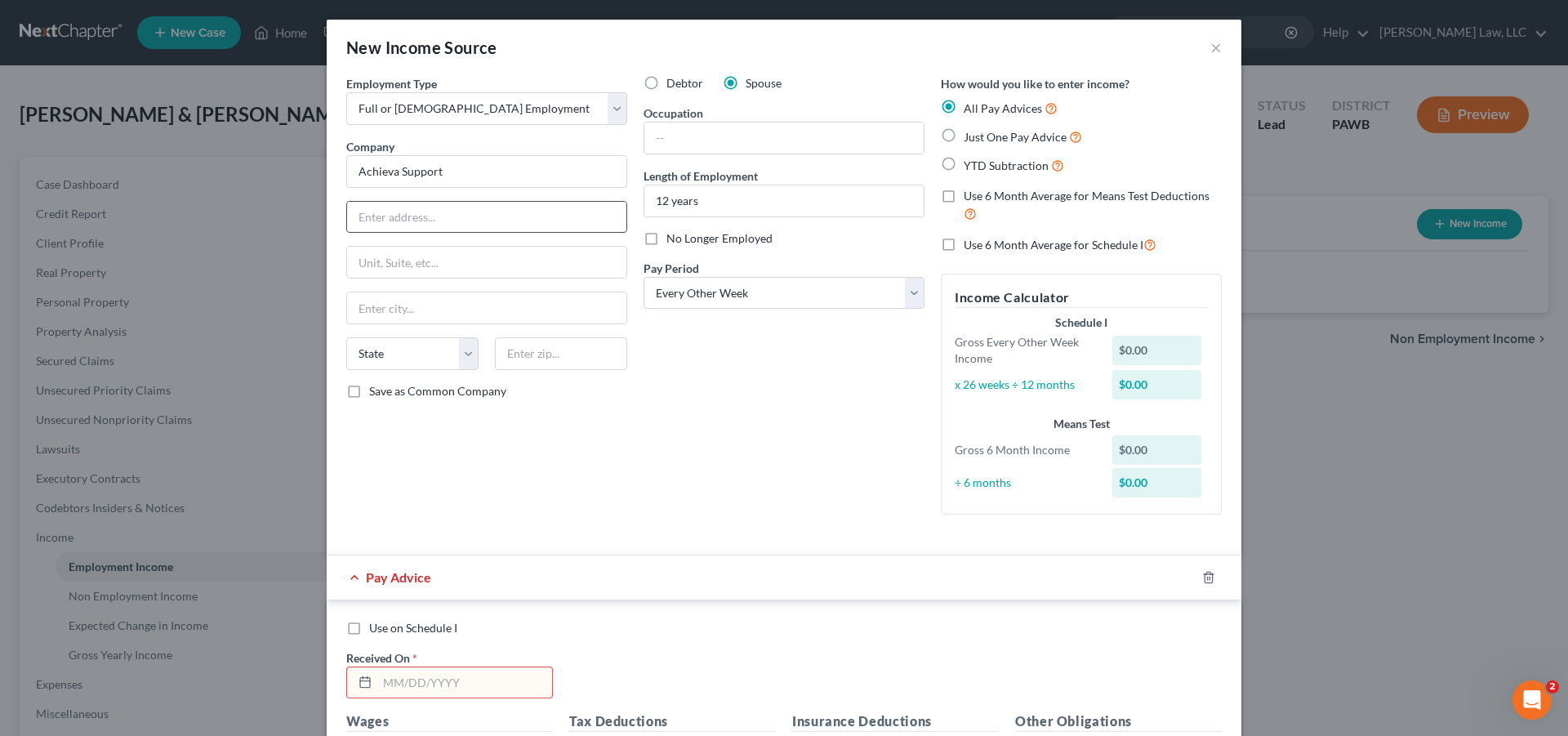
click at [384, 218] on input "text" at bounding box center [487, 217] width 280 height 31
type input "[STREET_ADDRESS][PERSON_NAME]"
click at [396, 304] on input "text" at bounding box center [487, 308] width 280 height 31
click at [389, 319] on input "Pi" at bounding box center [487, 308] width 280 height 31
click at [346, 338] on select "State [US_STATE] AK AR AZ CA CO CT DE DC [GEOGRAPHIC_DATA] [GEOGRAPHIC_DATA] GU…" at bounding box center [412, 354] width 133 height 33
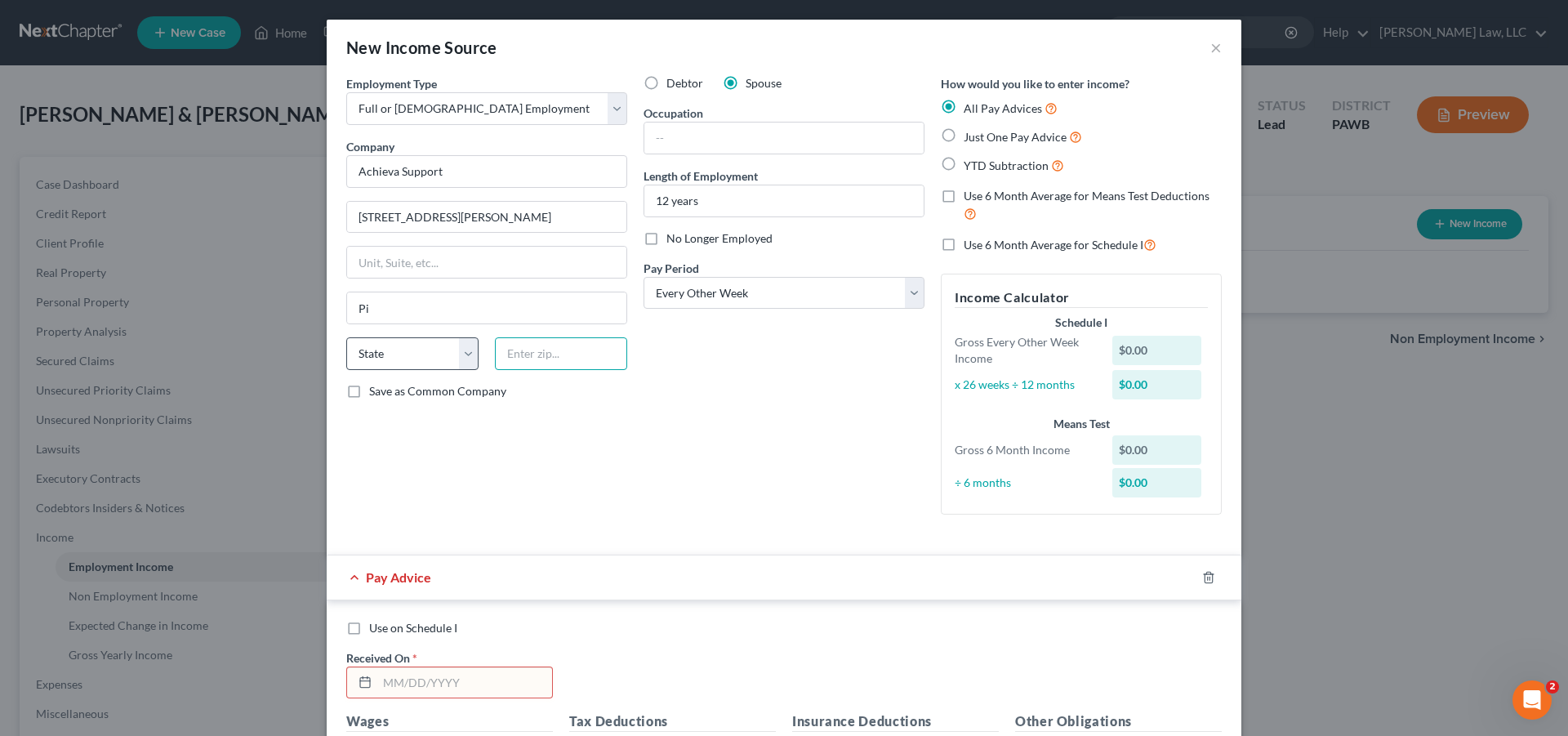
click at [548, 352] on input "text" at bounding box center [561, 354] width 133 height 33
click at [420, 298] on input "Pi" at bounding box center [487, 308] width 280 height 31
type input "[GEOGRAPHIC_DATA]"
select select "39"
click option "PA" at bounding box center [0, 0] width 0 height 0
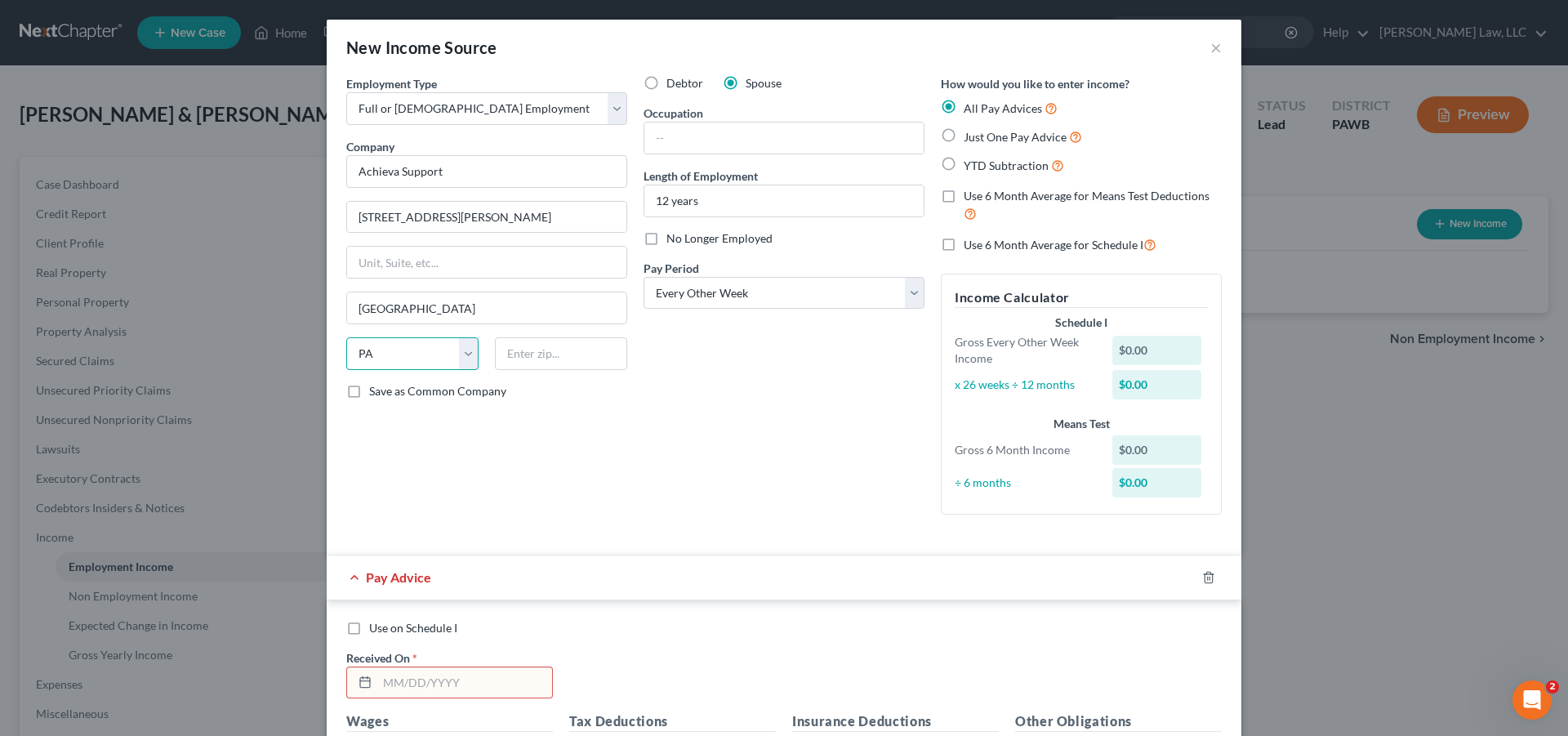
click at [415, 350] on select "State [US_STATE] AK AR AZ CA CO CT DE DC [GEOGRAPHIC_DATA] [GEOGRAPHIC_DATA] GU…" at bounding box center [412, 354] width 133 height 33
click at [566, 361] on input "text" at bounding box center [561, 354] width 133 height 33
type input "15203"
click at [963, 140] on label "Just One Pay Advice" at bounding box center [1022, 136] width 118 height 19
click at [971, 138] on input "Just One Pay Advice" at bounding box center [976, 132] width 11 height 11
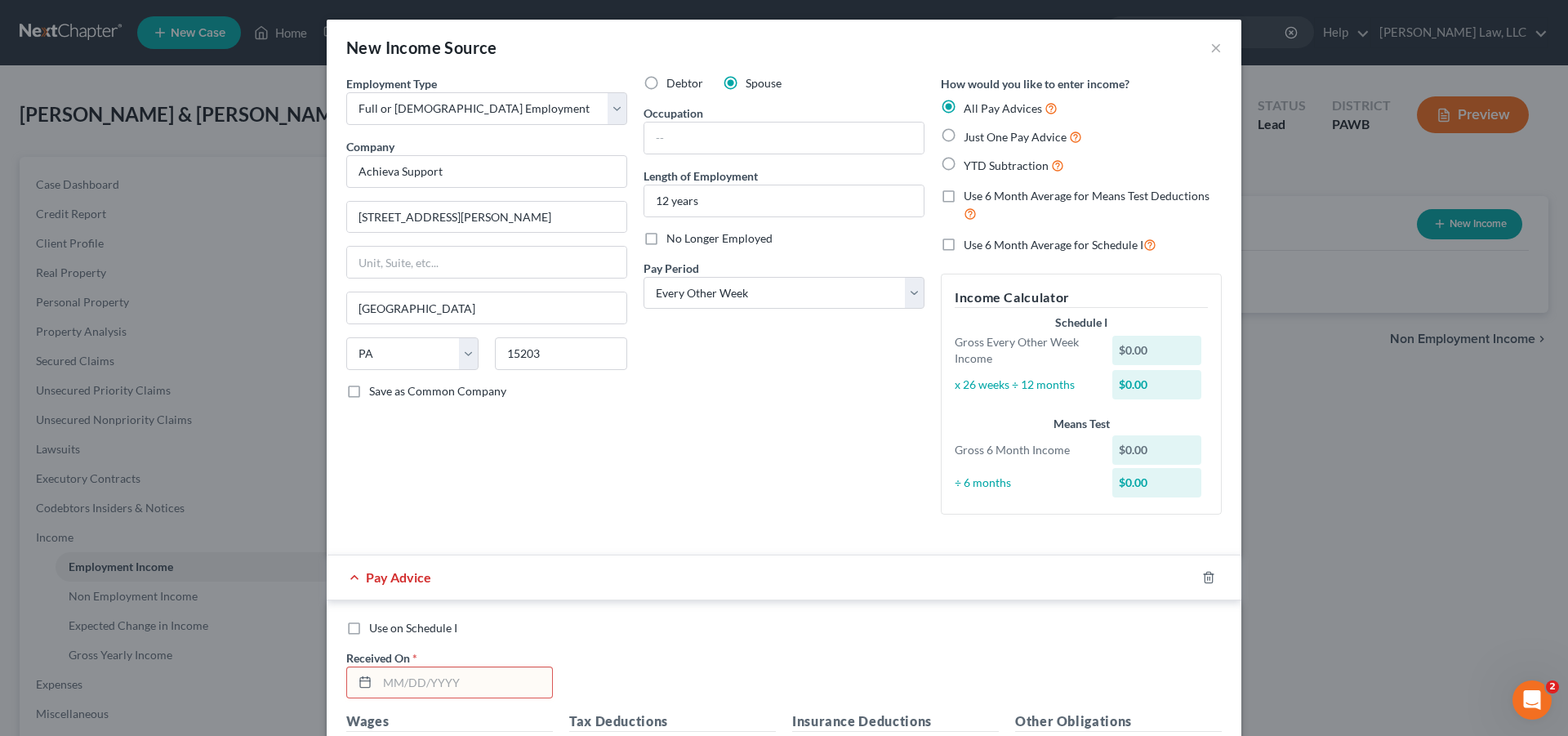
radio input "true"
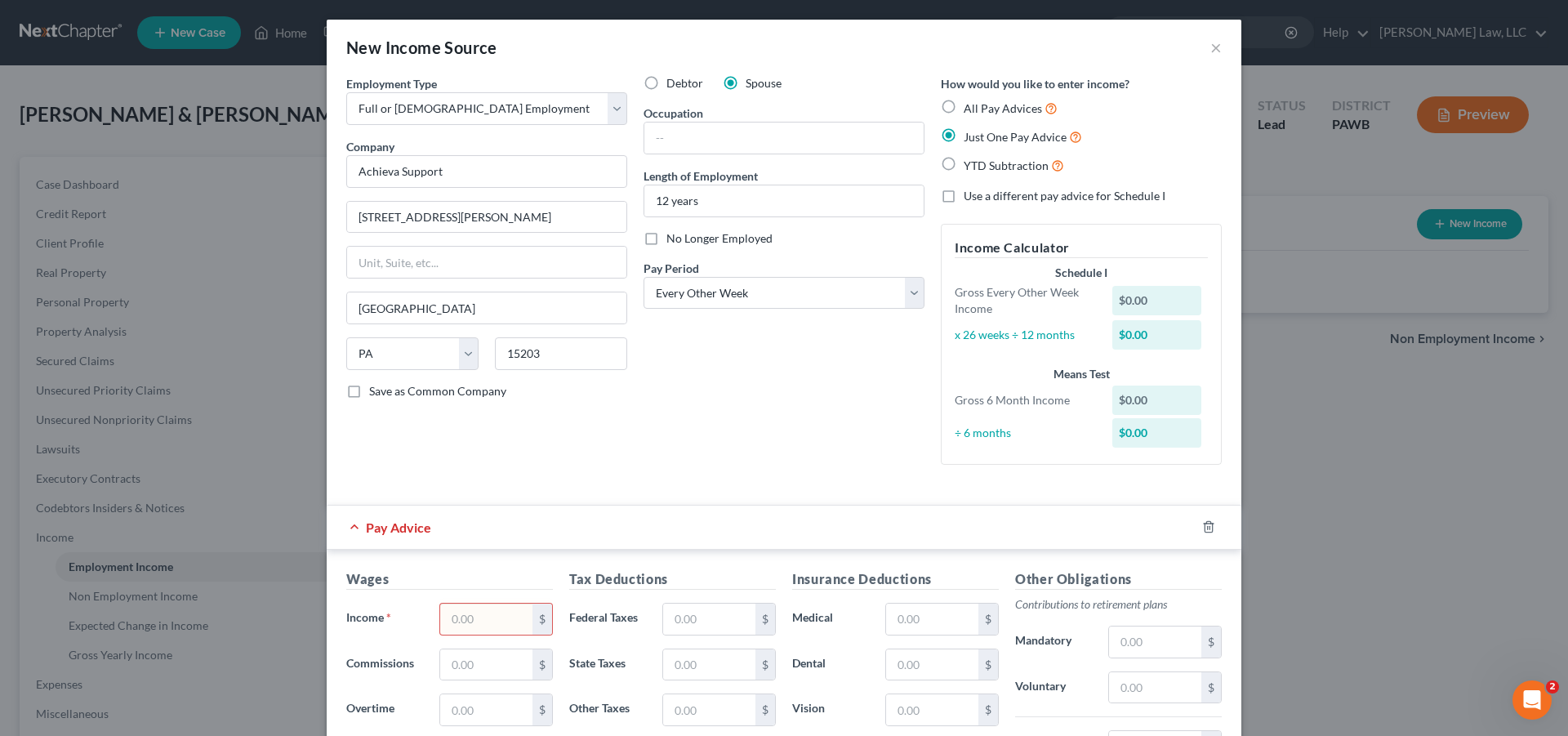
click at [963, 140] on label "Just One Pay Advice" at bounding box center [1022, 136] width 118 height 19
click at [971, 138] on input "Just One Pay Advice" at bounding box center [976, 132] width 11 height 11
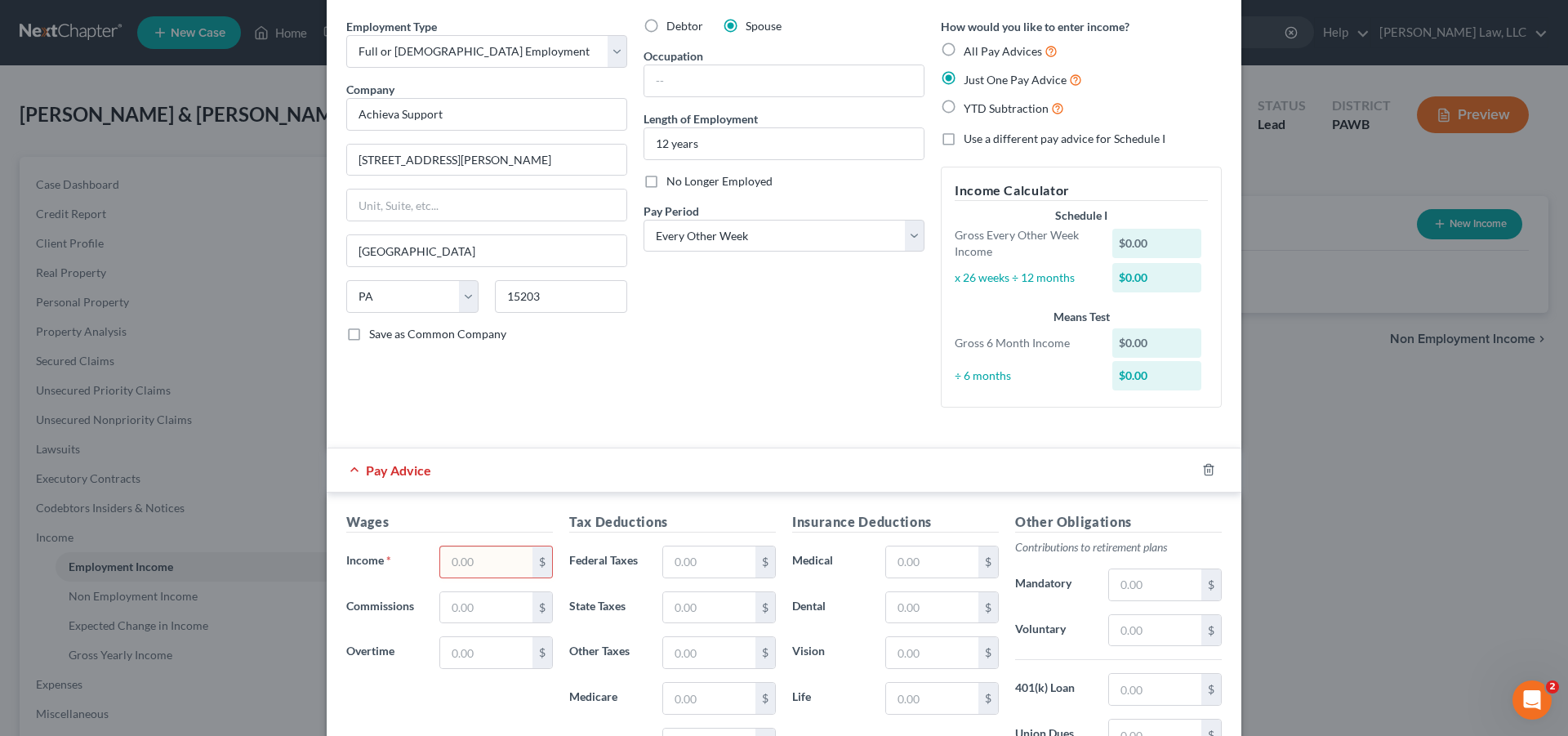
scroll to position [83, 0]
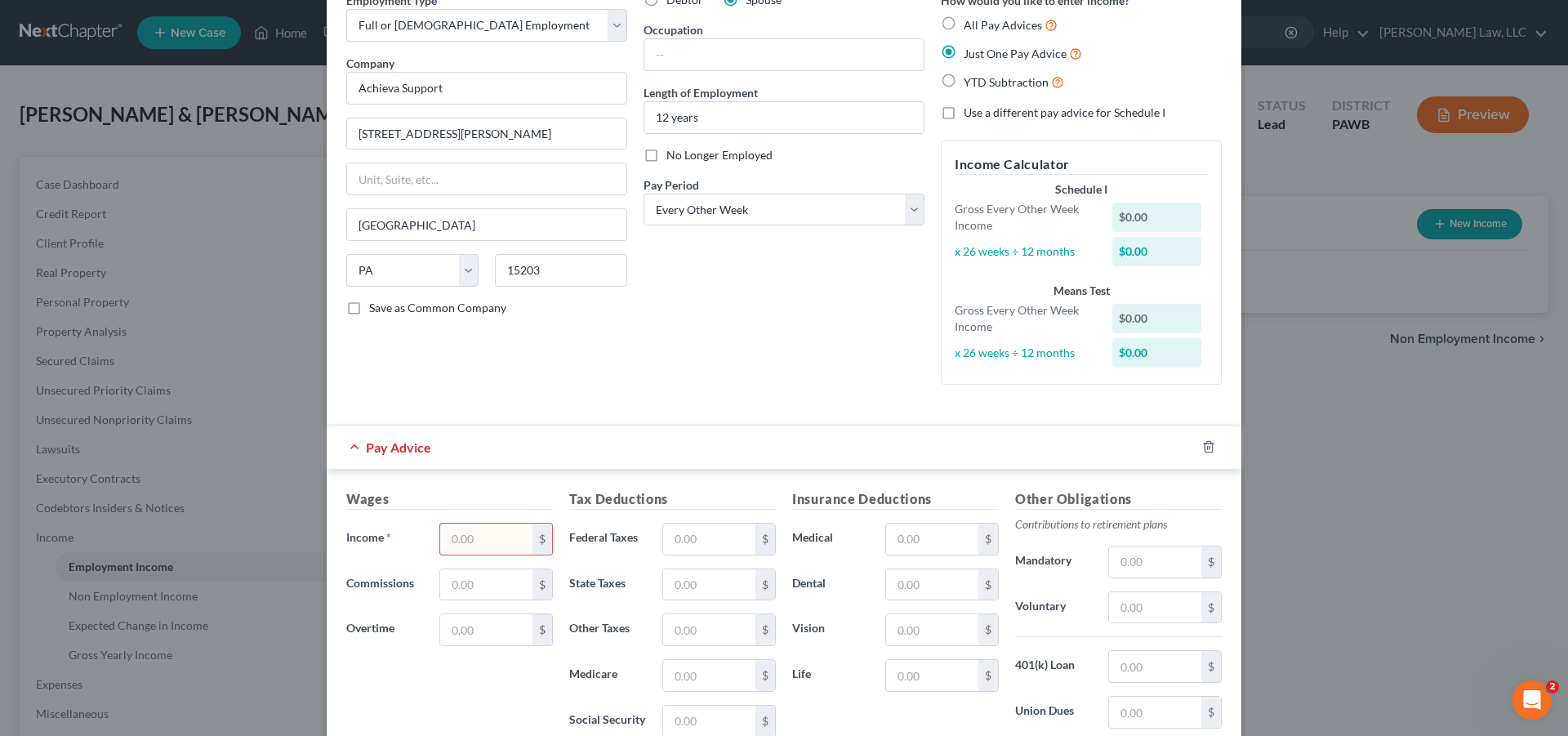
click at [472, 552] on input "text" at bounding box center [487, 539] width 93 height 31
type input "3,896.00"
click at [729, 532] on input "text" at bounding box center [709, 539] width 93 height 31
type input "358.00"
click at [726, 590] on input "text" at bounding box center [709, 584] width 93 height 31
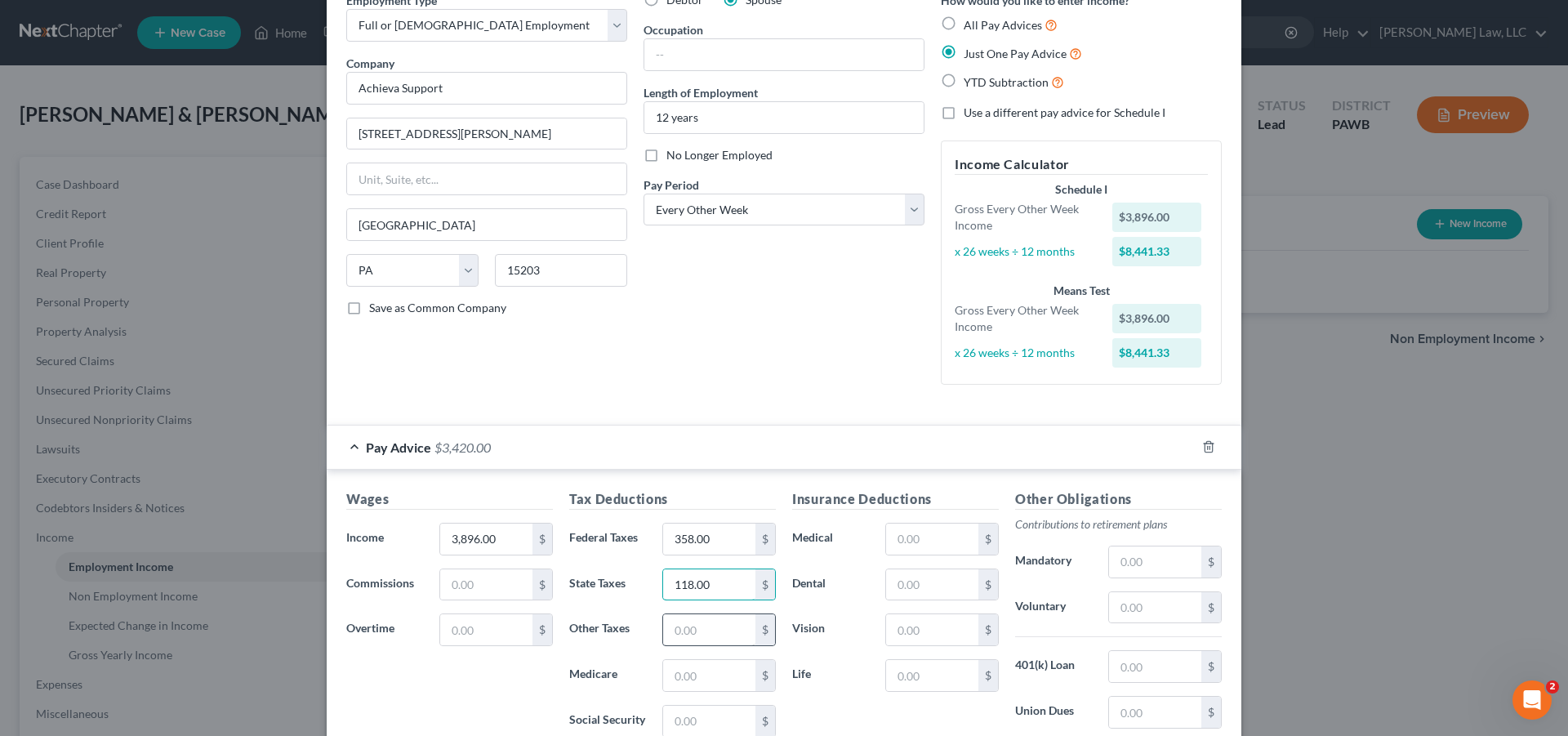
type input "118.00"
click at [712, 635] on input "text" at bounding box center [709, 629] width 93 height 31
type input "40.00"
click at [714, 682] on input "text" at bounding box center [709, 675] width 93 height 31
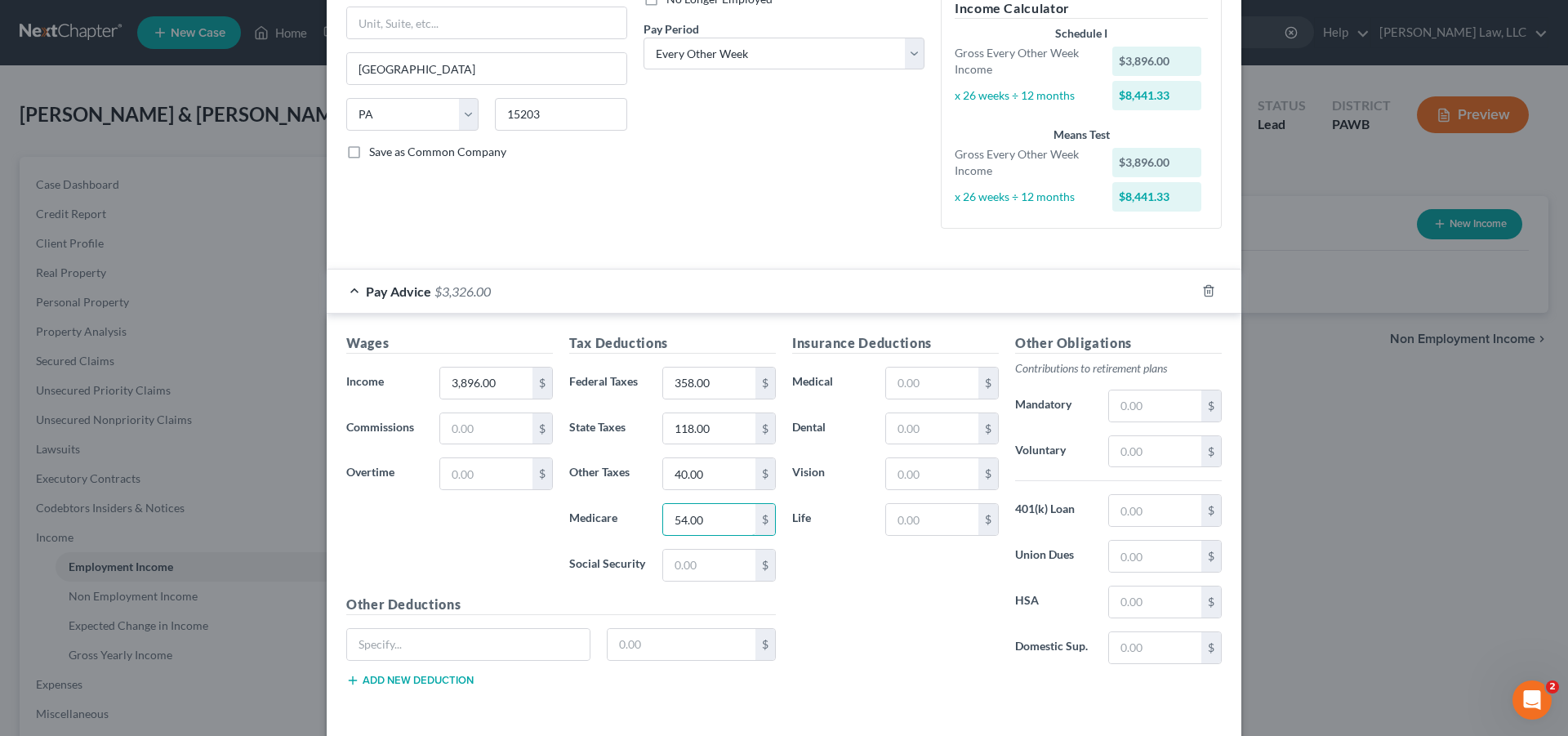
scroll to position [250, 0]
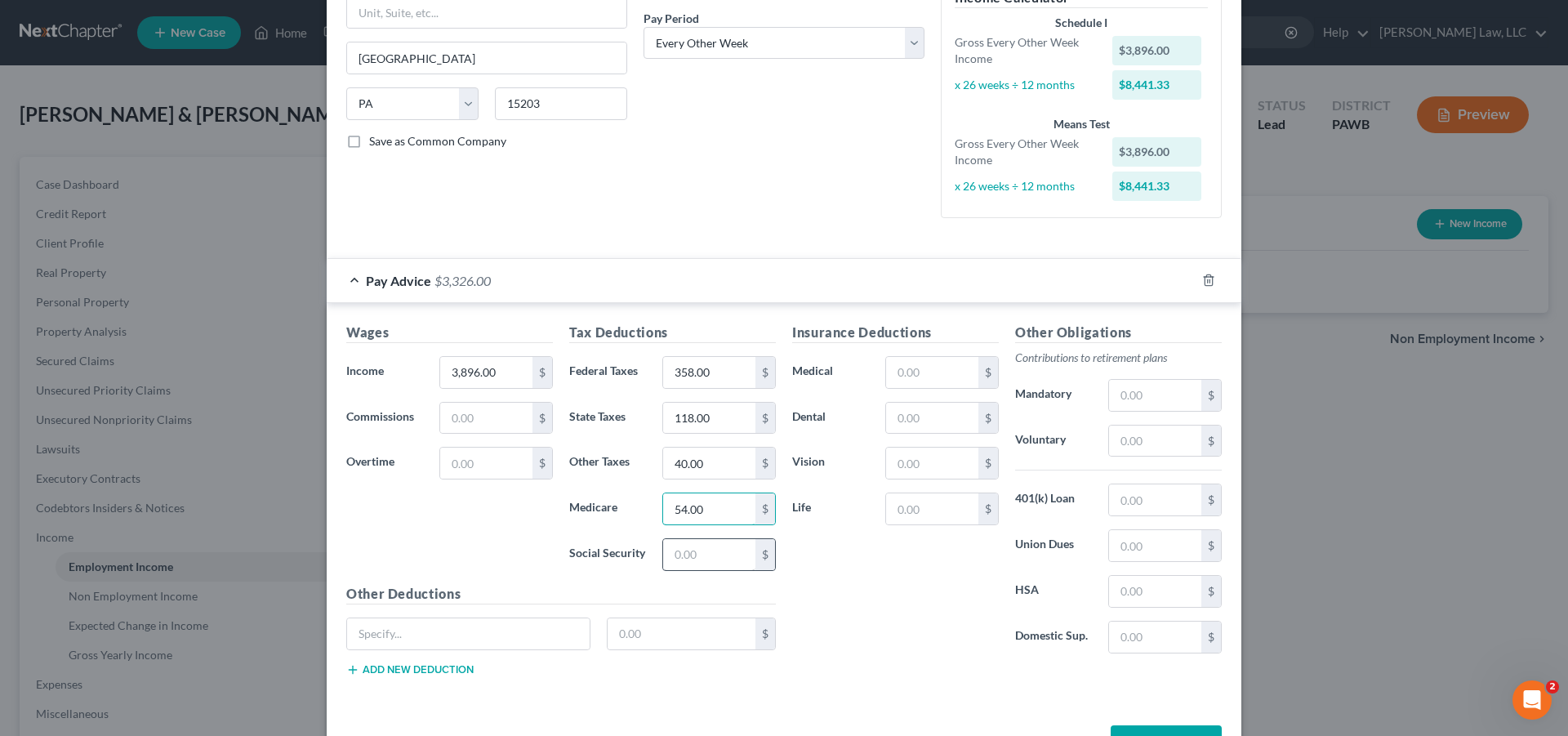
type input "54.00"
click at [695, 559] on input "text" at bounding box center [709, 554] width 93 height 31
type input "233.00"
click at [954, 383] on input "text" at bounding box center [932, 372] width 93 height 31
click at [1172, 448] on input "text" at bounding box center [1156, 441] width 93 height 31
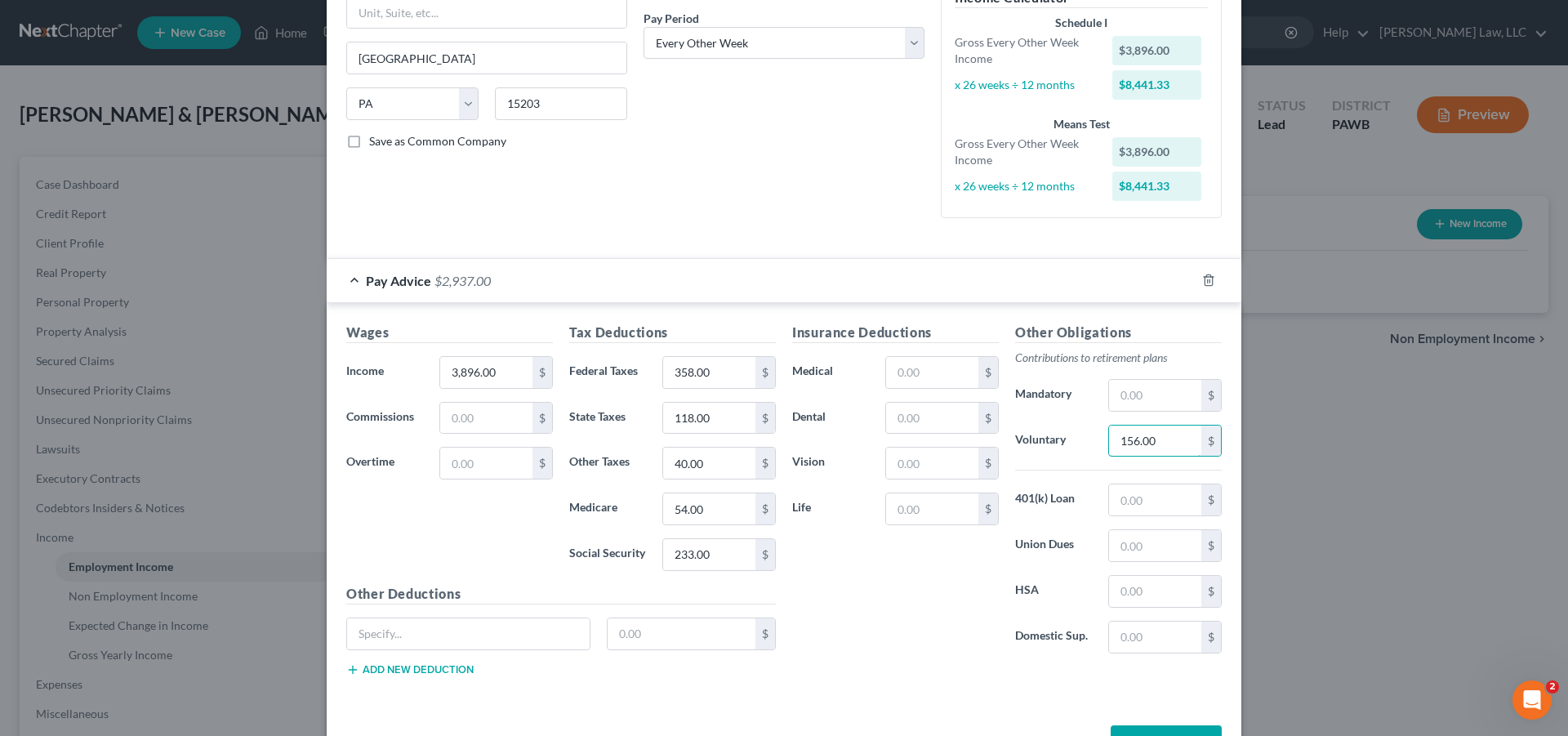
type input "156.00"
click at [986, 595] on div "Insurance Deductions Medical $ Dental $ Vision $ Life $" at bounding box center [896, 494] width 223 height 344
click at [1162, 502] on input "text" at bounding box center [1156, 499] width 93 height 31
type input "128.00"
click at [934, 587] on div "Insurance Deductions Medical $ Dental $ Vision $ Life $" at bounding box center [896, 494] width 223 height 344
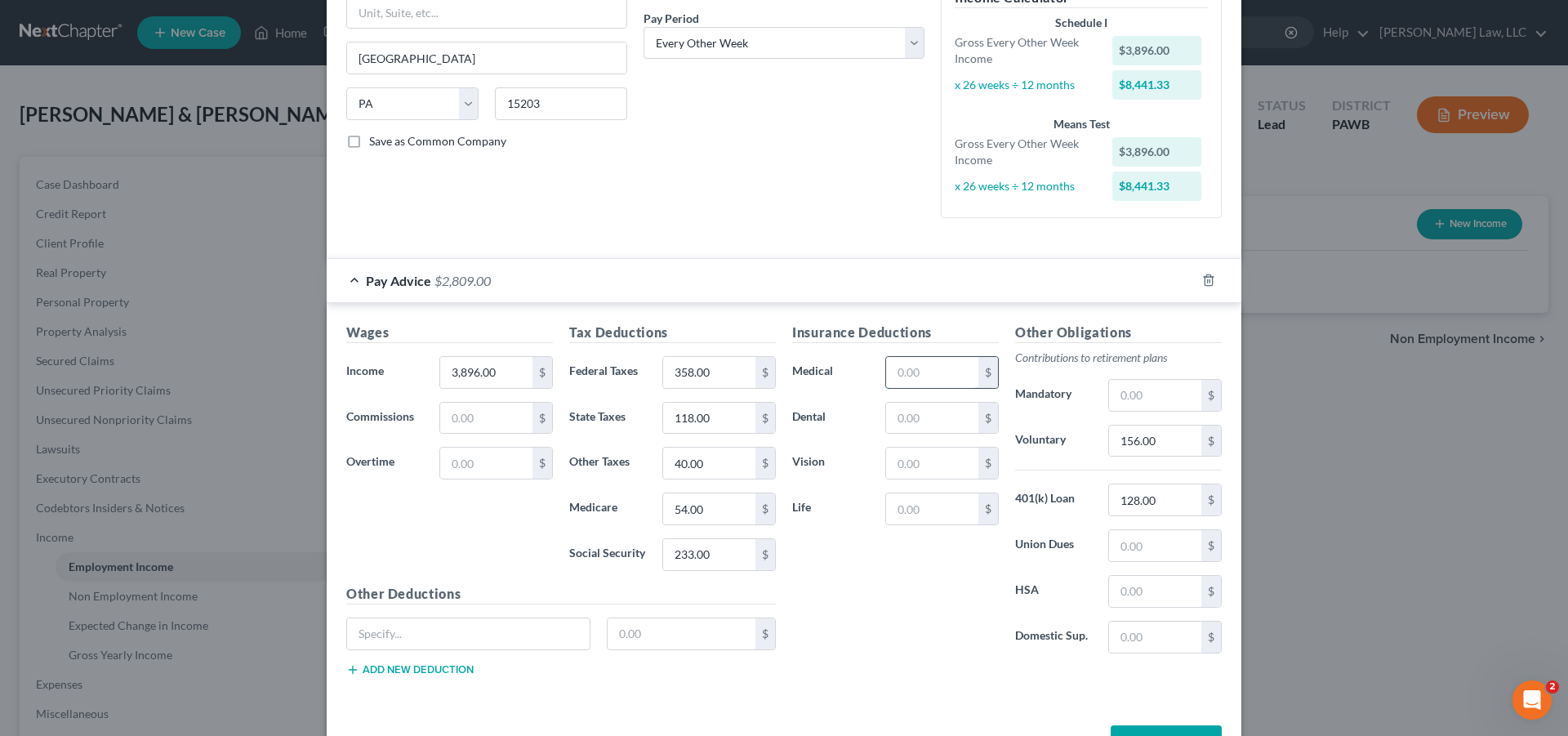
click at [929, 379] on input "text" at bounding box center [932, 372] width 93 height 31
type input "184.00"
click at [946, 424] on input "text" at bounding box center [932, 417] width 93 height 31
type input "7.00"
click at [927, 472] on input "text" at bounding box center [932, 463] width 93 height 31
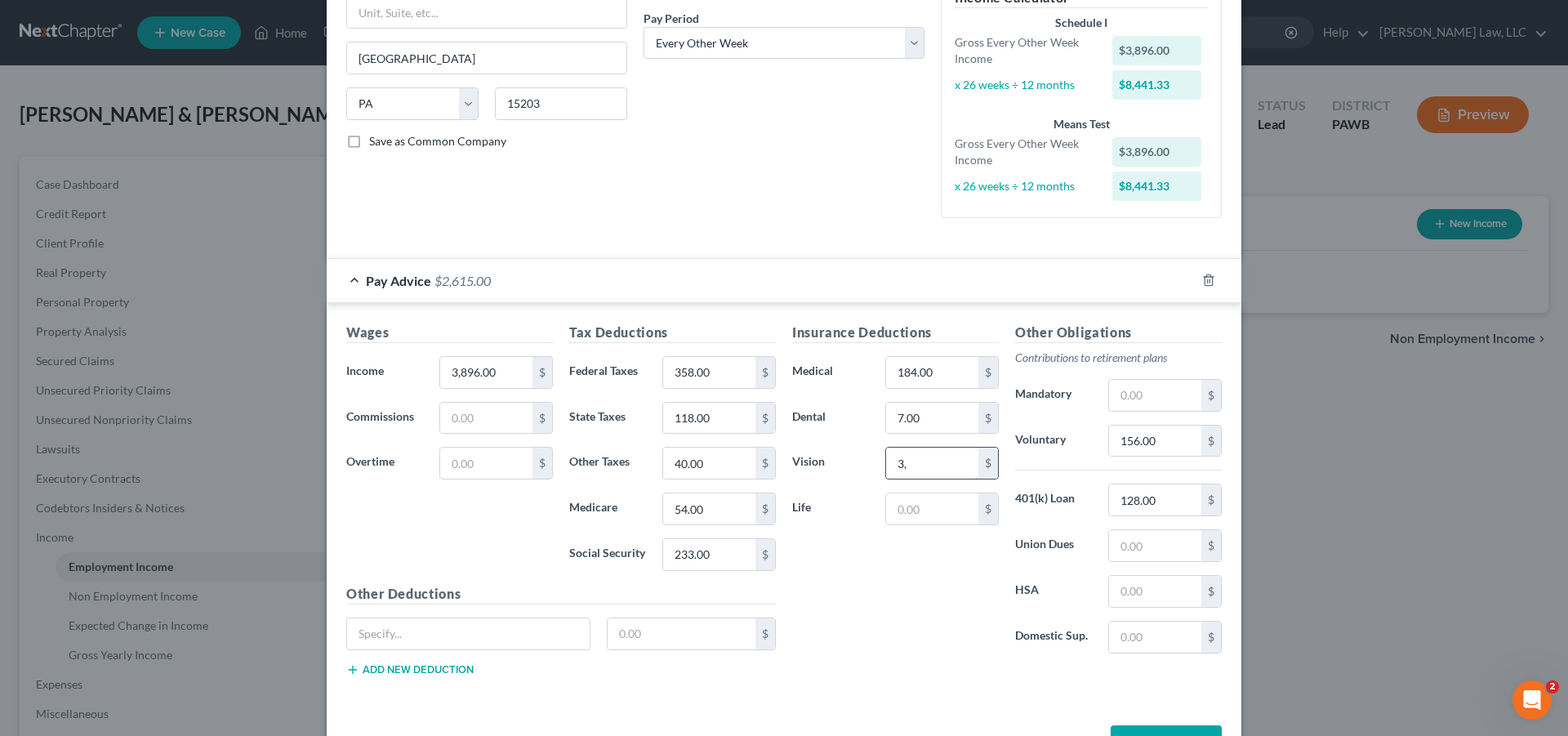
type input "3"
type input "0"
type input "3.00"
click at [939, 519] on input "text" at bounding box center [932, 508] width 93 height 31
type input "4.00"
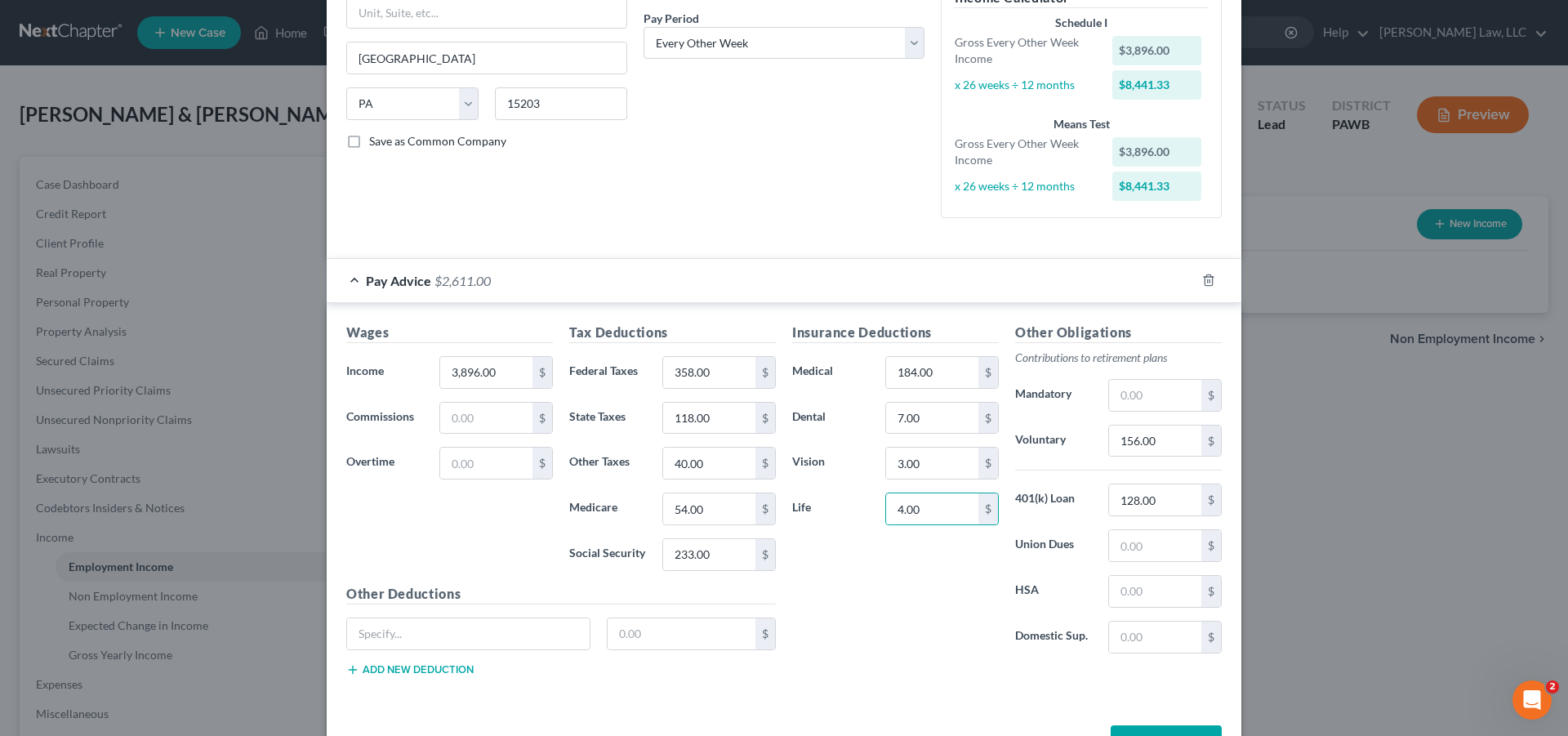
click at [846, 515] on label "Life" at bounding box center [831, 508] width 94 height 33
click at [1159, 597] on input "text" at bounding box center [1156, 591] width 93 height 31
type input "102.00"
click at [994, 630] on div "Insurance Deductions Medical 184.00 $ Dental 7.00 $ Vision 3.00 $ Life 4.00 $" at bounding box center [896, 494] width 223 height 344
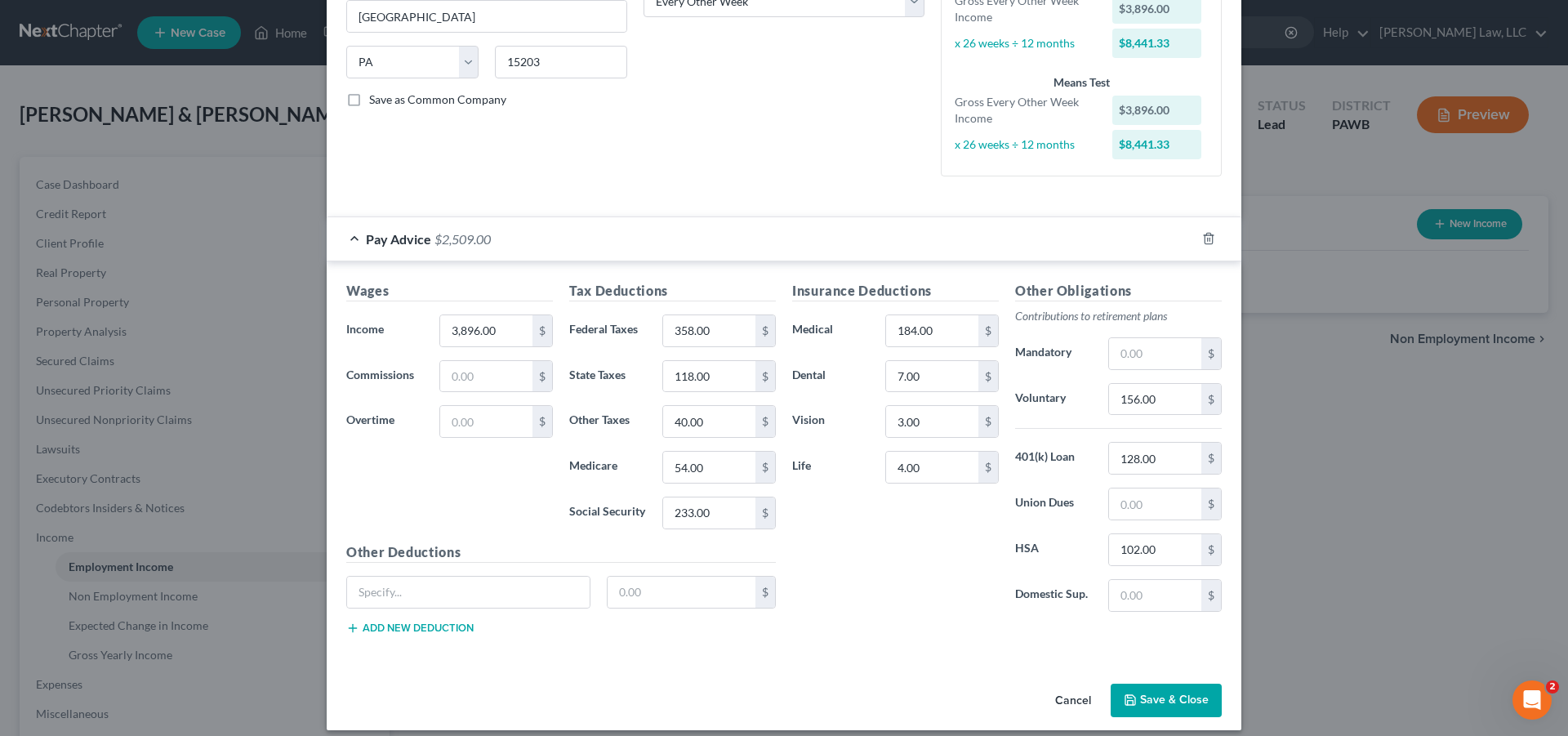
scroll to position [305, 0]
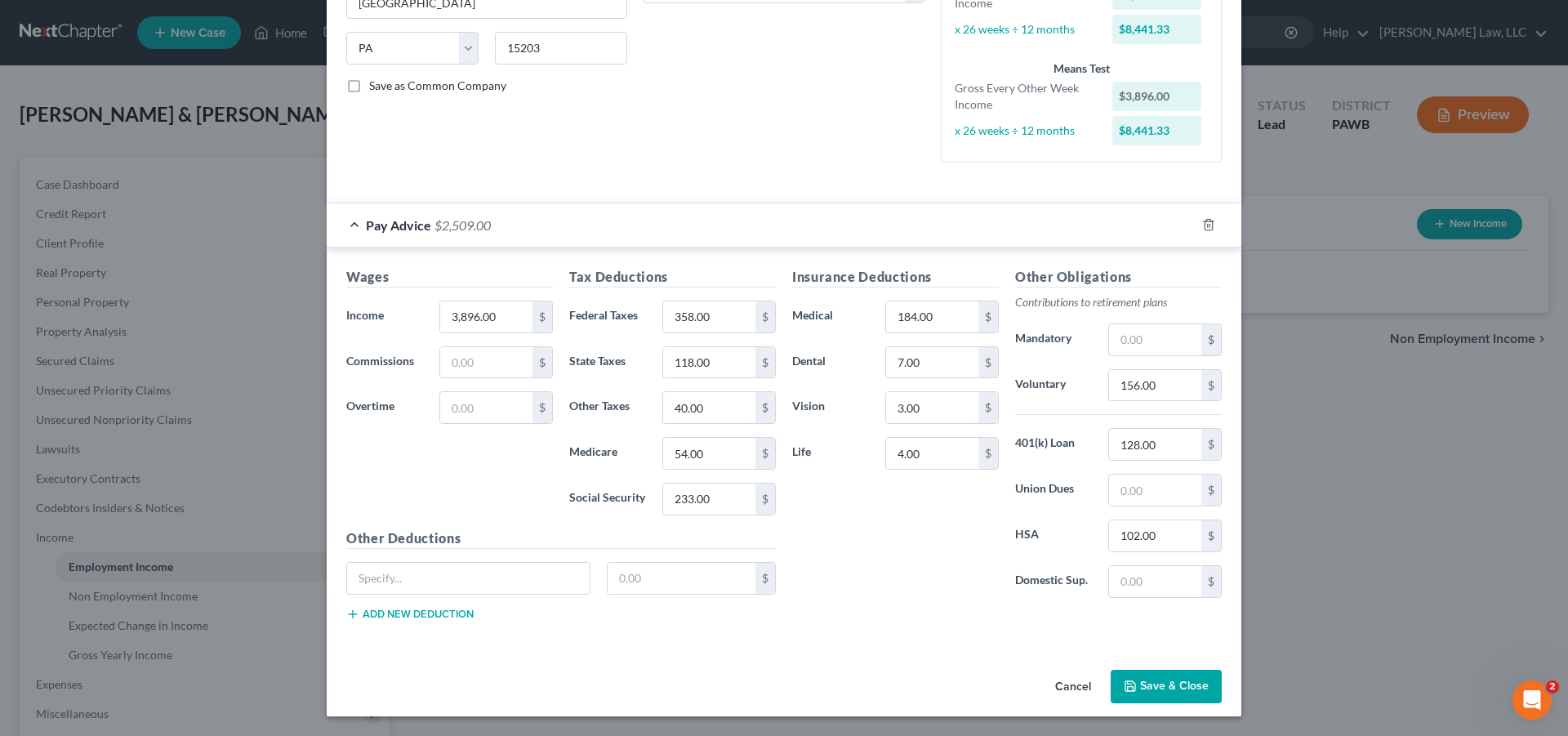
click at [1144, 692] on button "Save & Close" at bounding box center [1166, 687] width 111 height 34
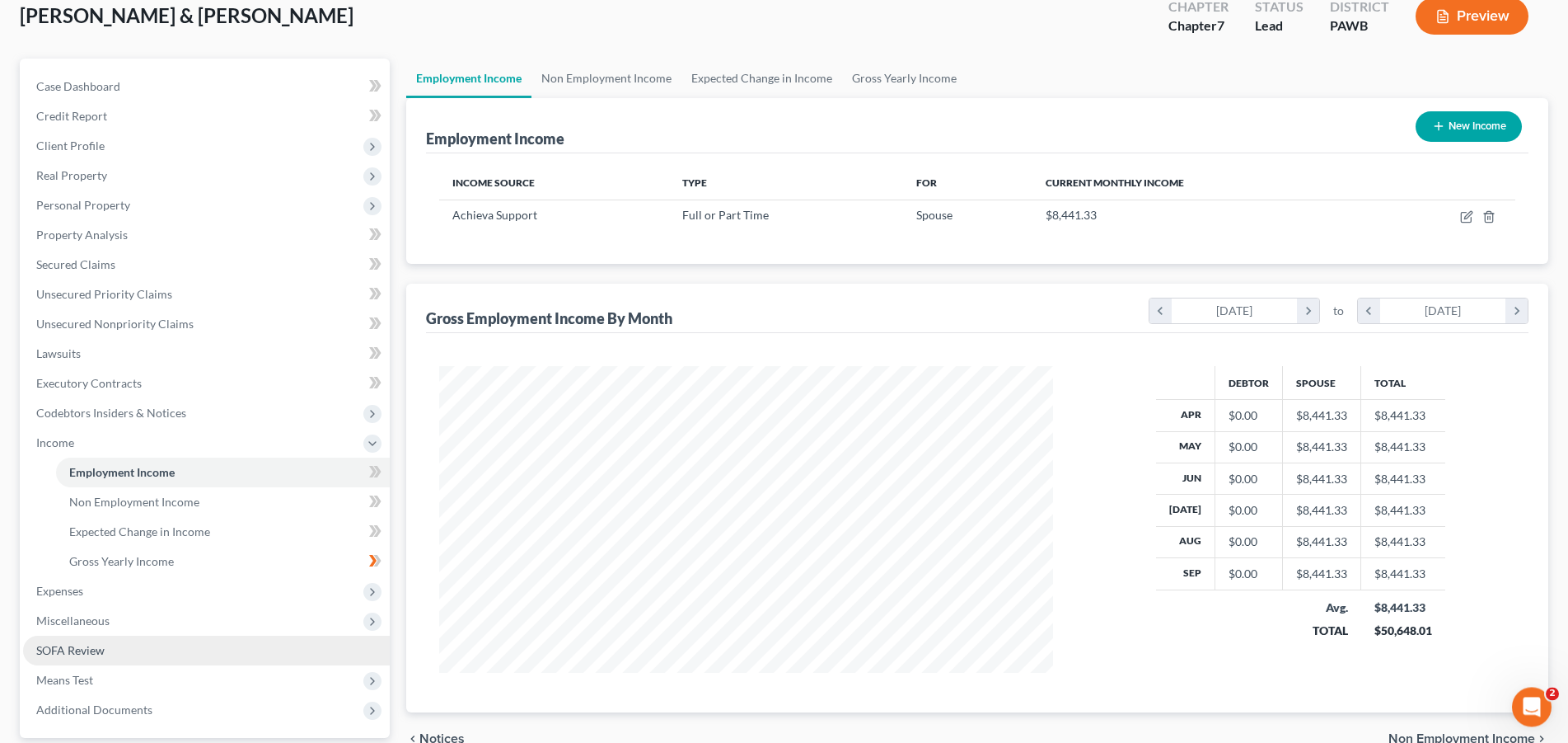
scroll to position [169, 0]
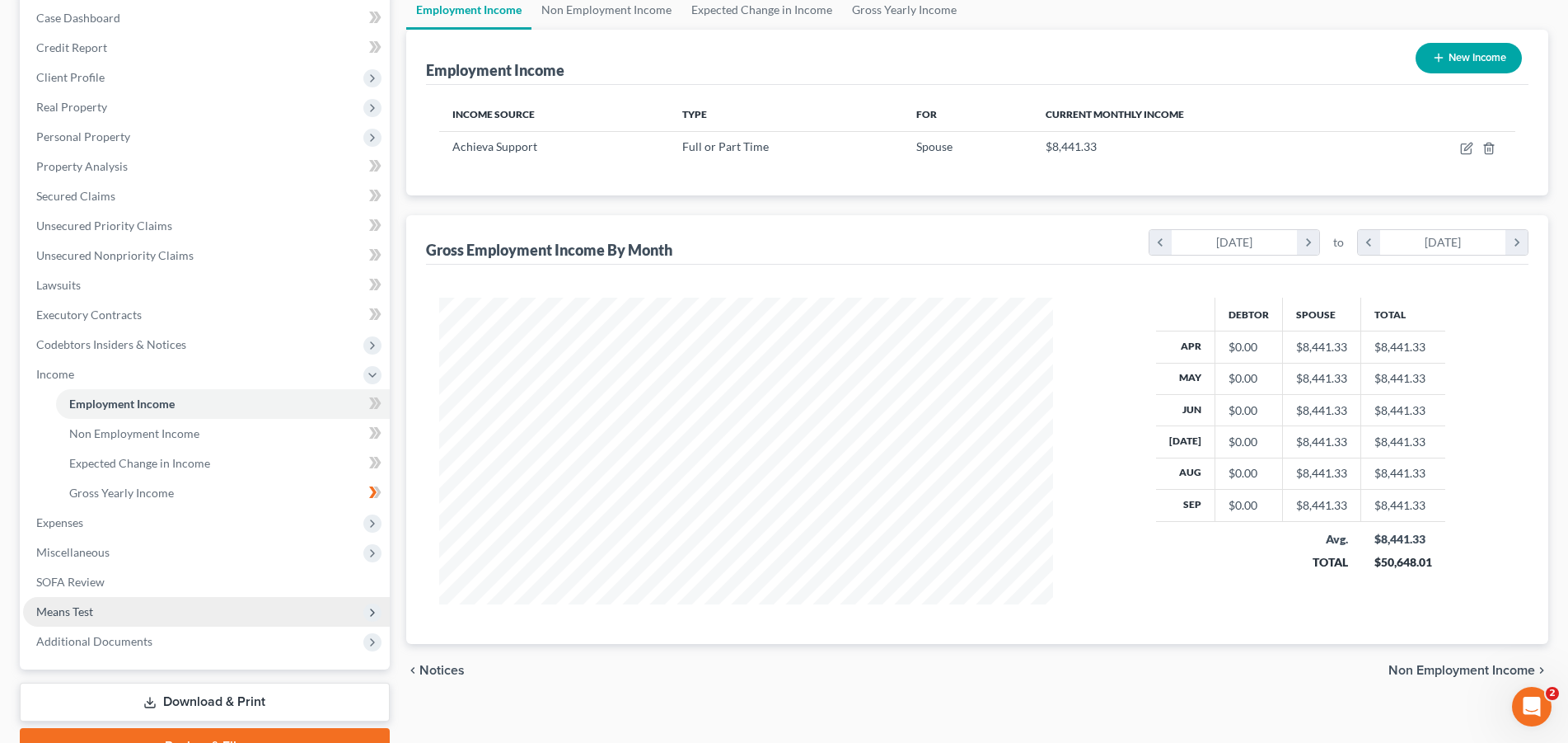
click at [106, 612] on span "Means Test" at bounding box center [206, 611] width 366 height 29
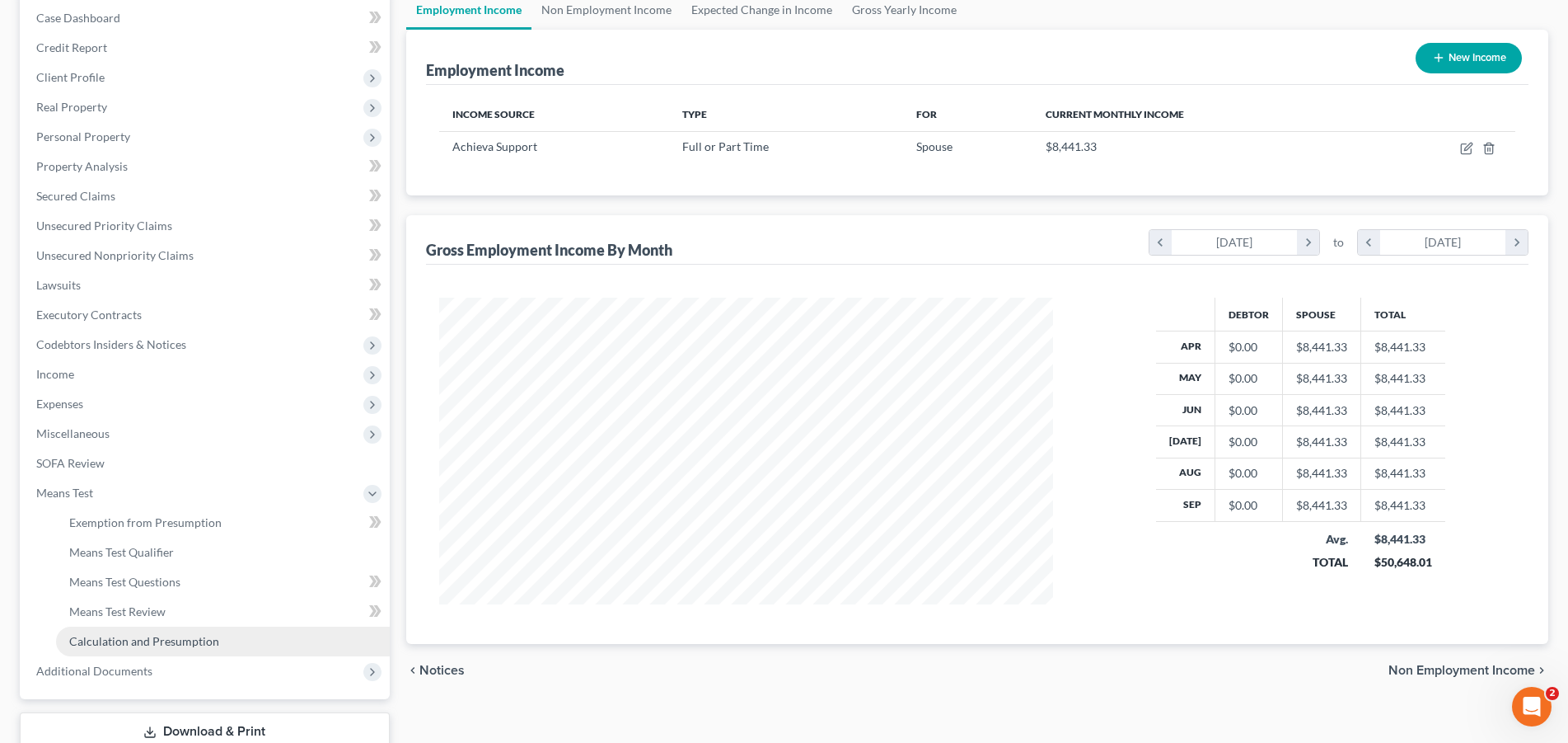
click at [136, 638] on span "Calculation and Presumption" at bounding box center [145, 640] width 150 height 14
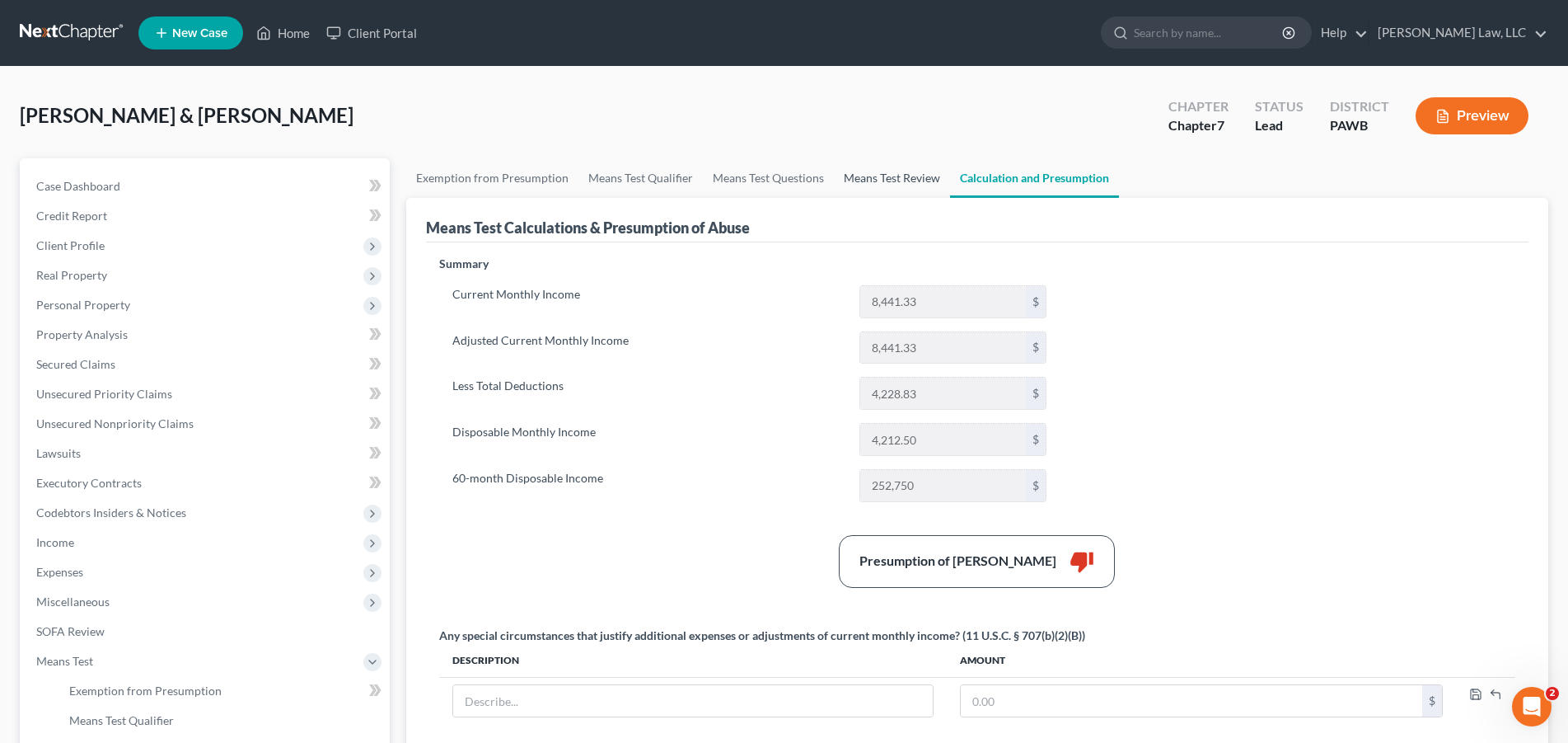
click at [869, 180] on link "Means Test Review" at bounding box center [891, 178] width 116 height 39
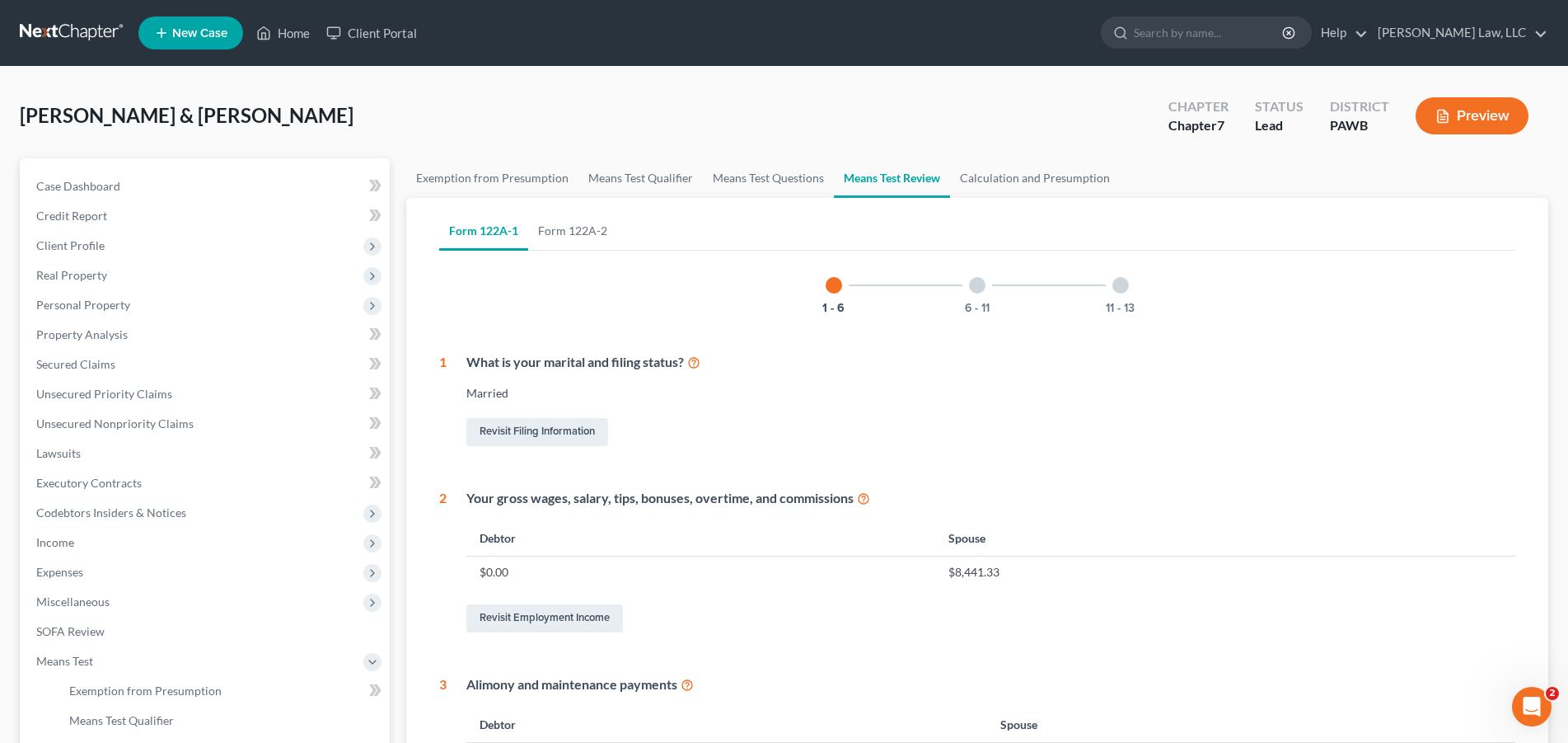
click at [976, 287] on div at bounding box center [977, 285] width 16 height 16
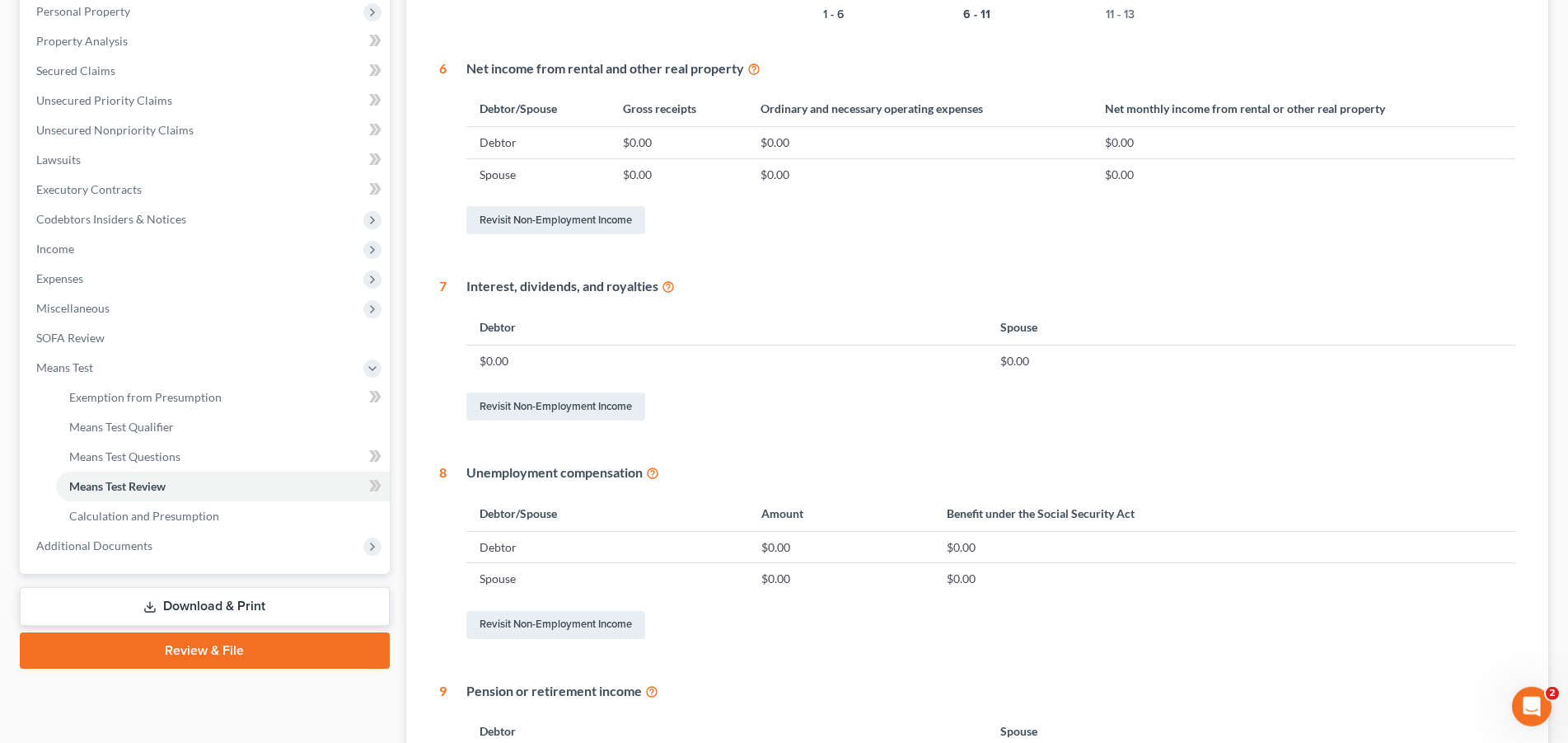
scroll to position [101, 0]
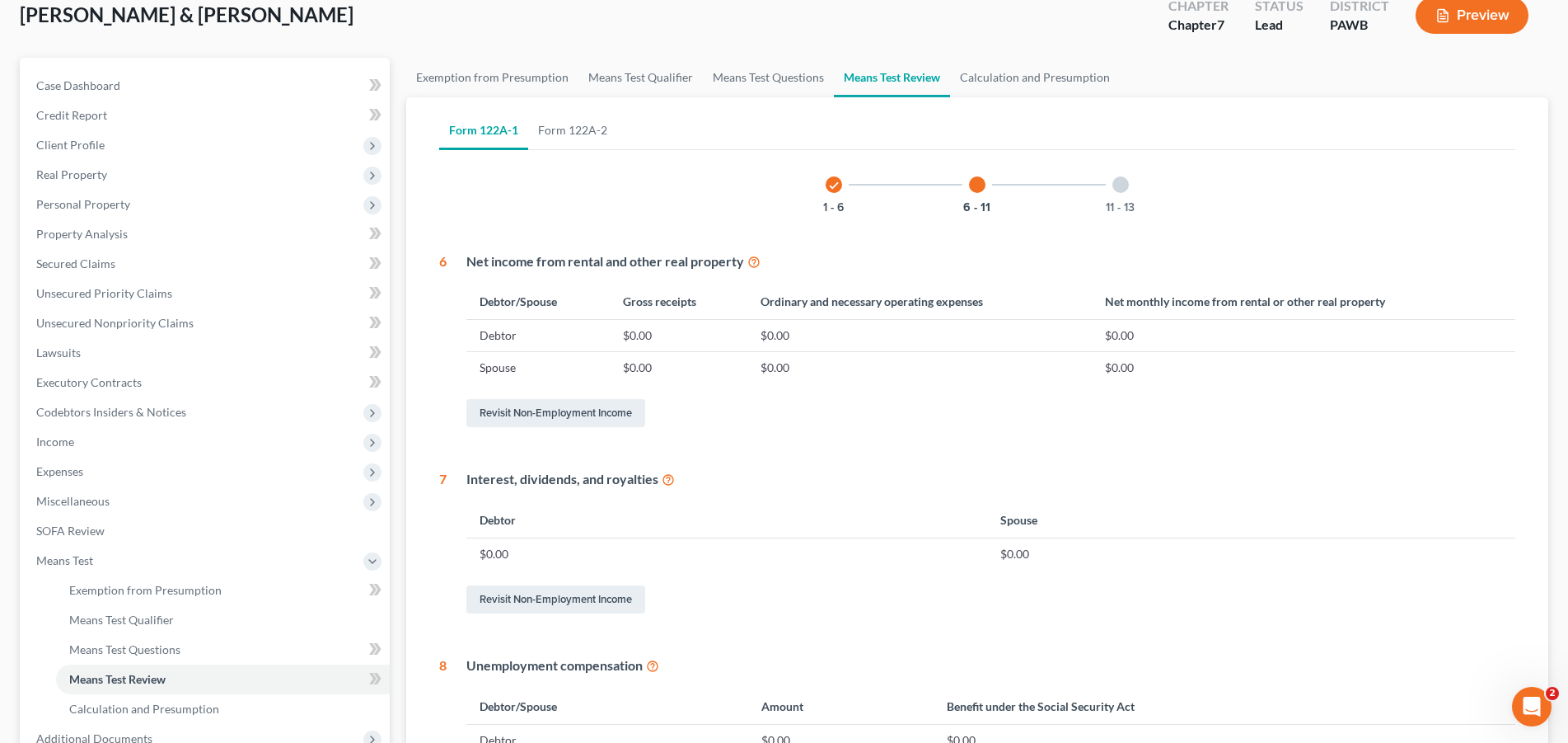
click at [1118, 185] on div at bounding box center [1120, 185] width 16 height 16
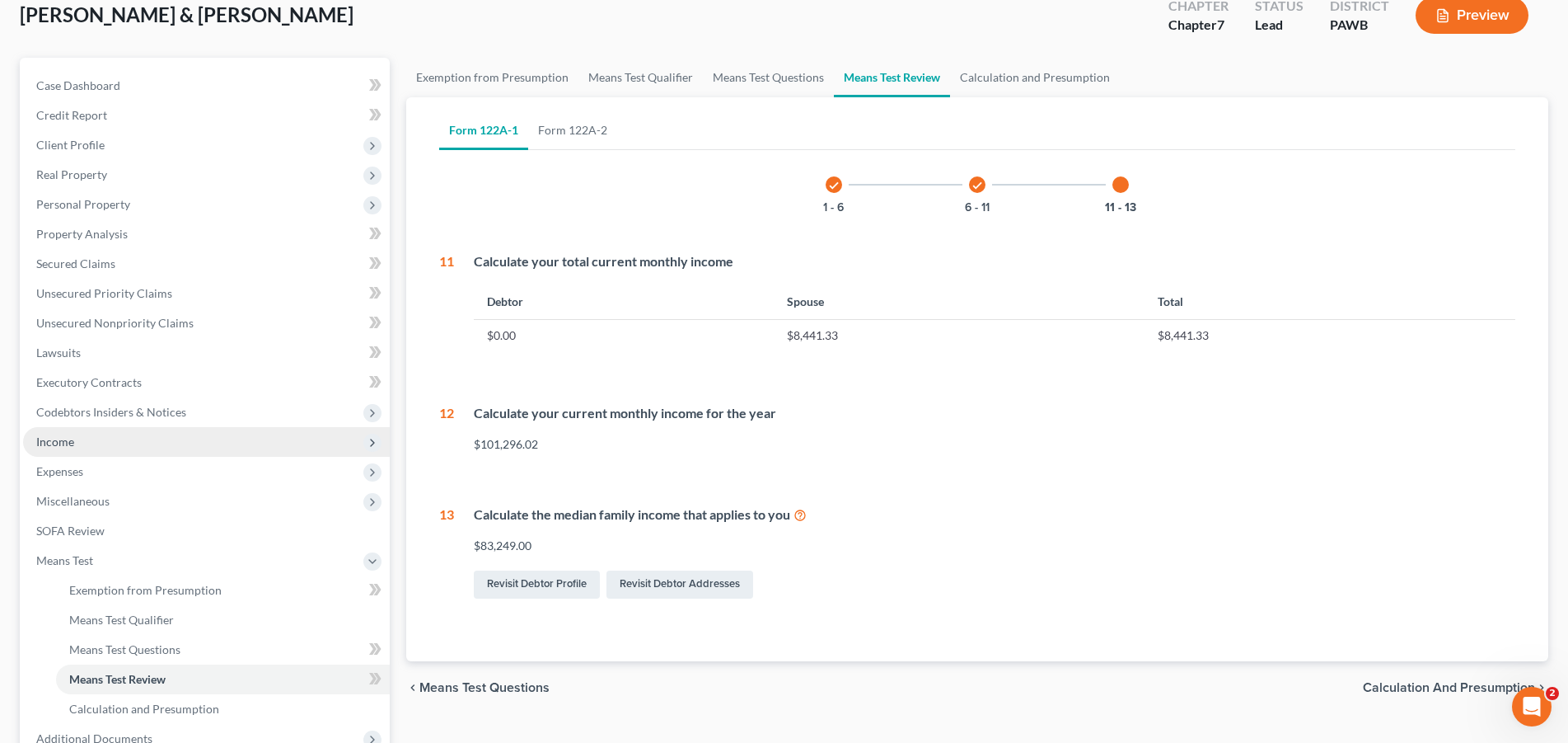
click at [93, 441] on span "Income" at bounding box center [206, 442] width 366 height 29
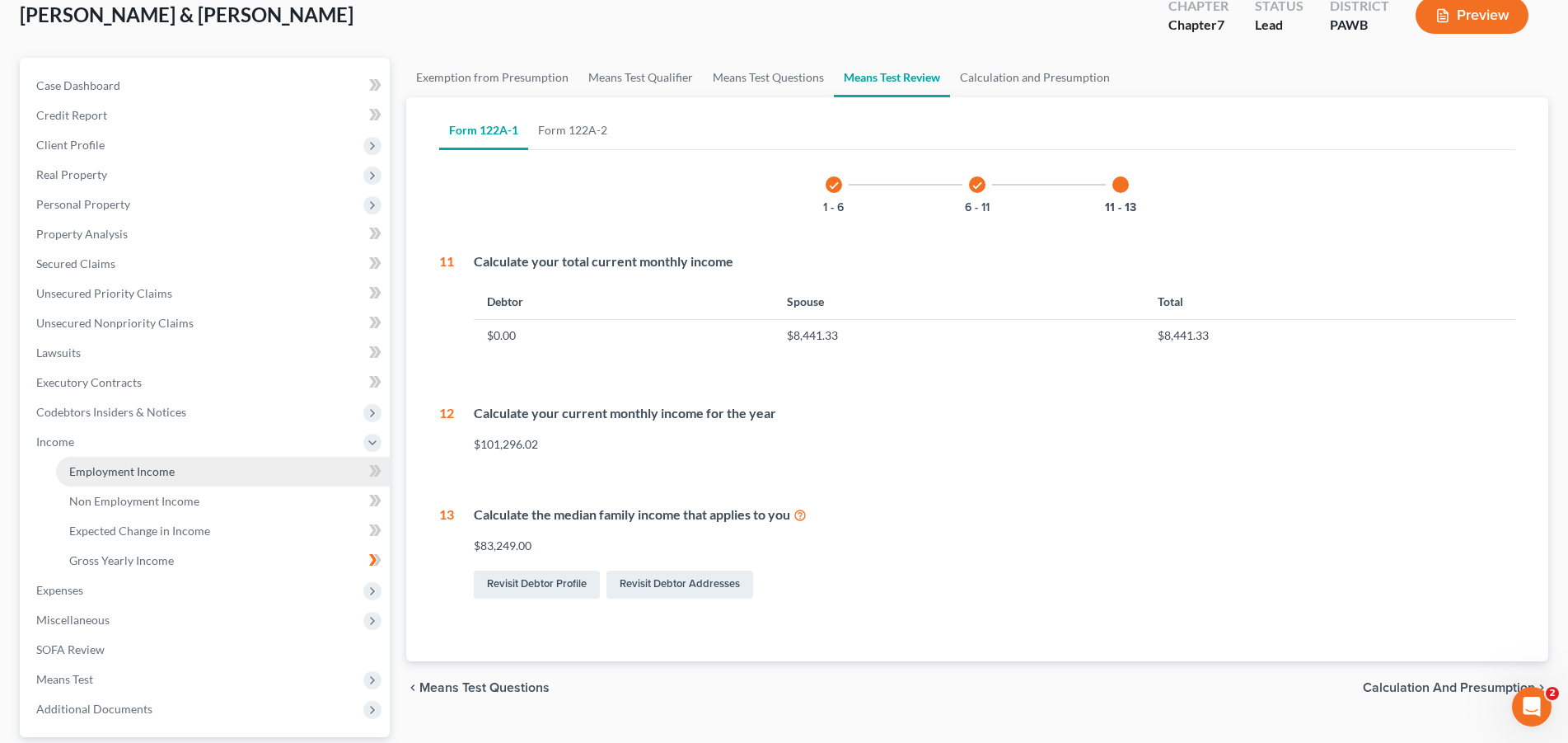
click at [175, 479] on link "Employment Income" at bounding box center [223, 471] width 333 height 29
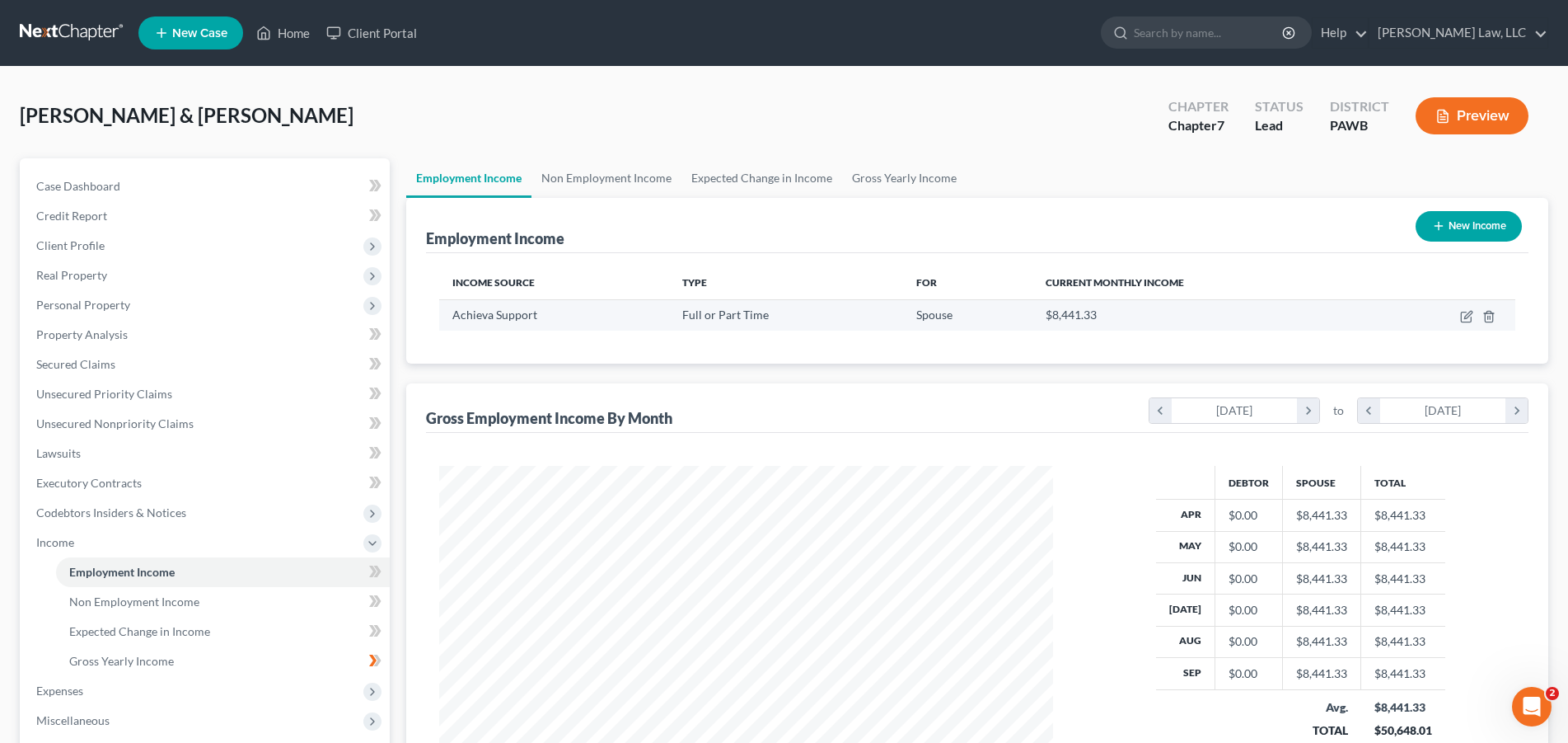
click at [705, 315] on span "Full or Part Time" at bounding box center [725, 314] width 86 height 14
click at [1490, 320] on icon "button" at bounding box center [1488, 316] width 13 height 13
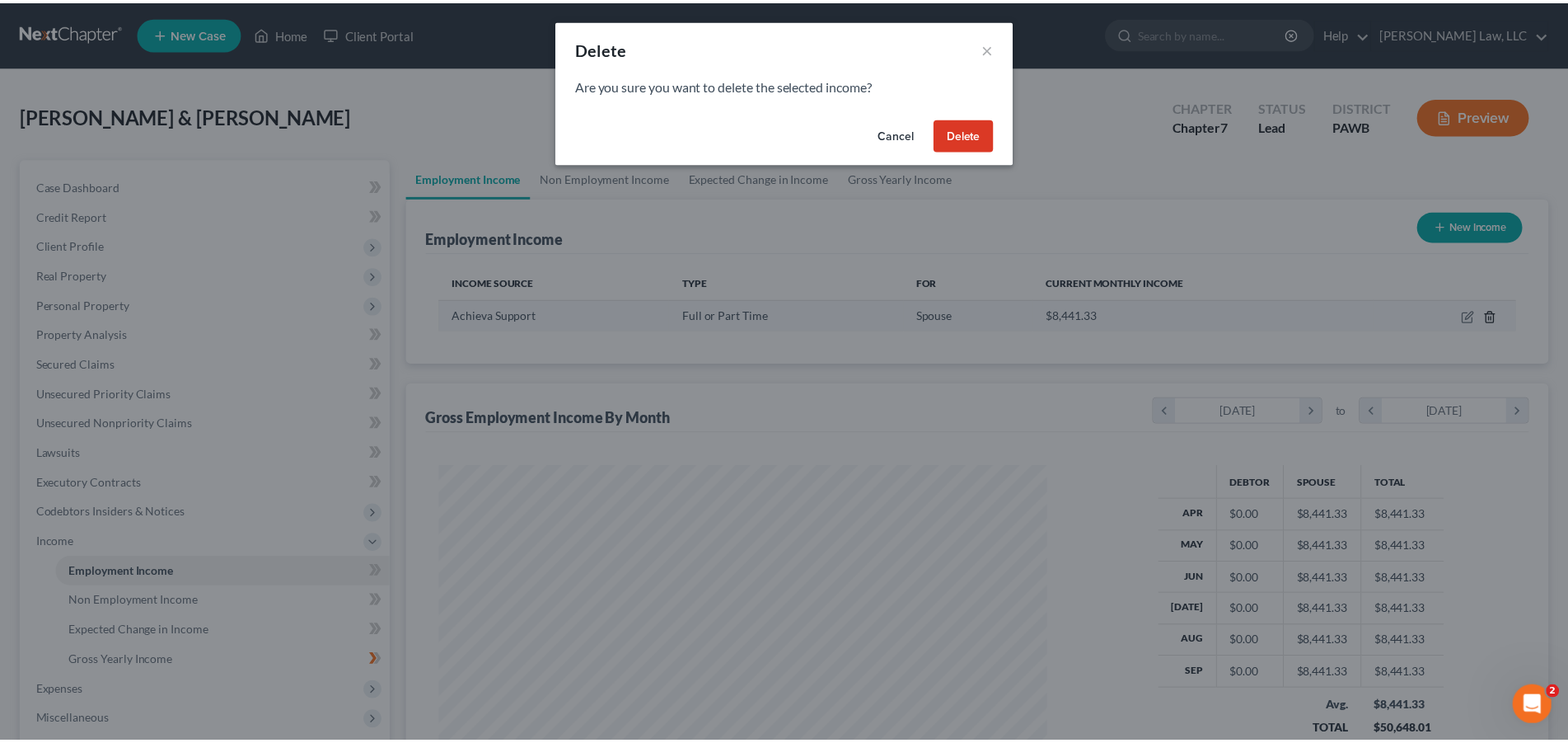
scroll to position [310, 653]
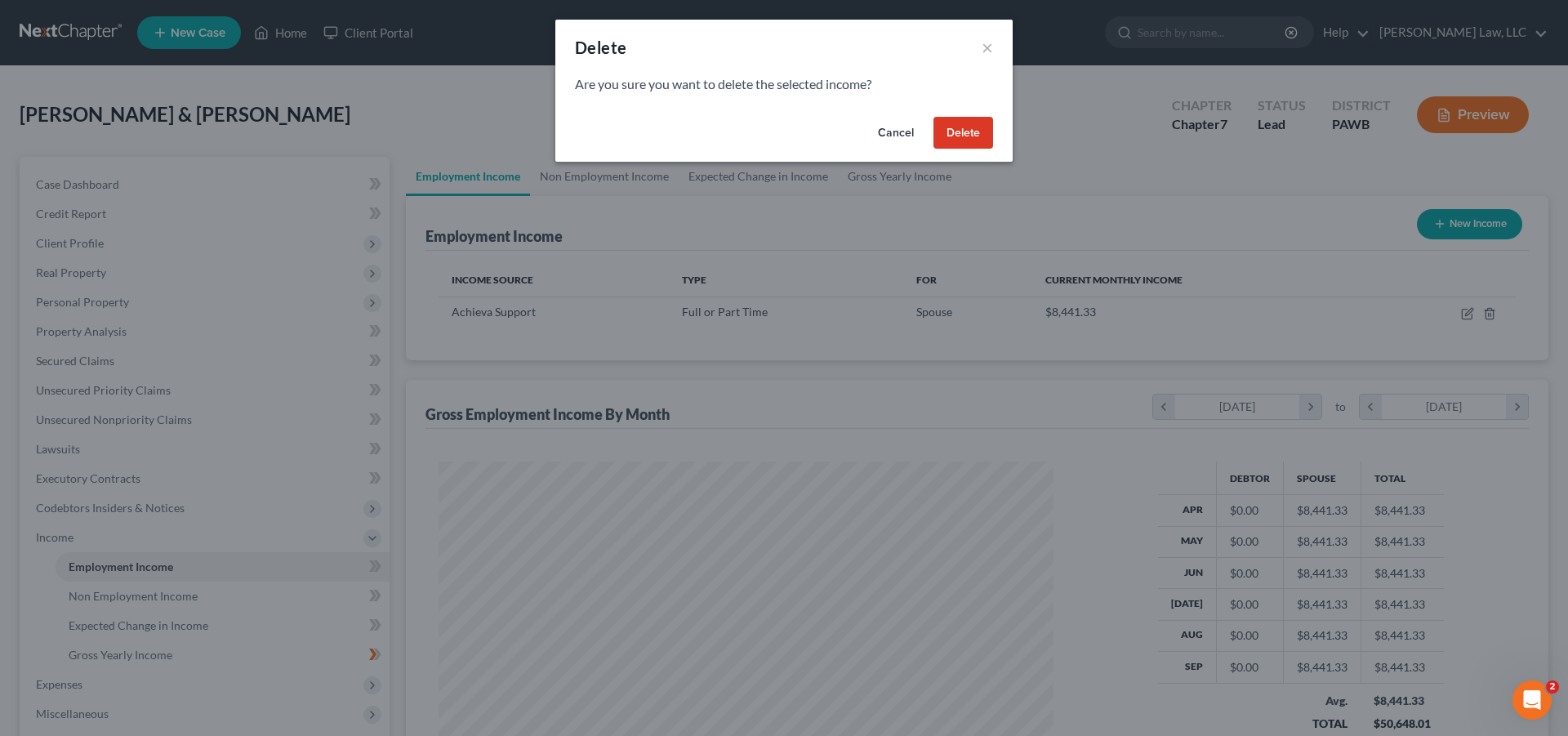
click at [956, 134] on button "Delete" at bounding box center [963, 133] width 60 height 33
